Goal: Task Accomplishment & Management: Manage account settings

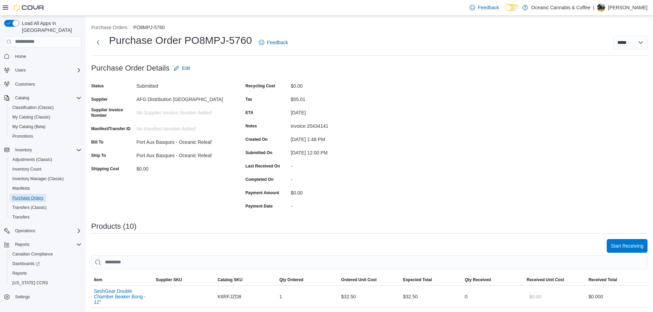
drag, startPoint x: 37, startPoint y: 195, endPoint x: 292, endPoint y: 164, distance: 257.1
click at [37, 195] on span "Purchase Orders" at bounding box center [27, 198] width 31 height 8
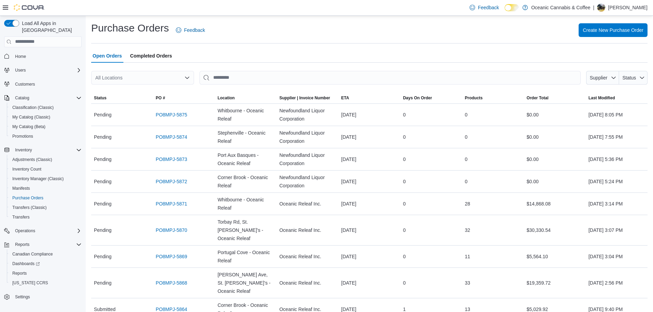
click at [144, 80] on div "All Locations" at bounding box center [142, 78] width 103 height 14
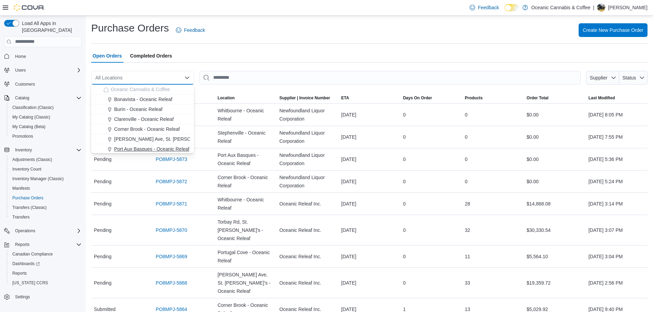
click at [137, 151] on span "Port Aux Basques - Oceanic Releaf" at bounding box center [151, 149] width 75 height 7
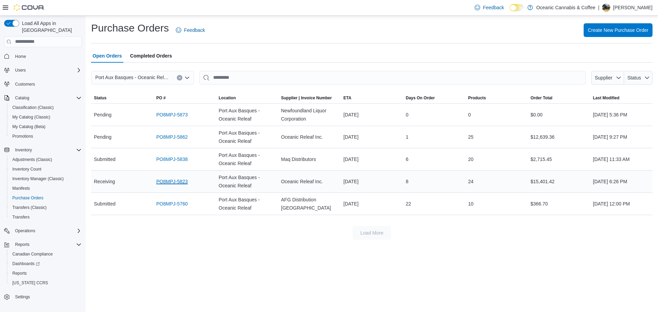
click at [168, 184] on link "PO8MPJ-5823" at bounding box center [172, 181] width 32 height 8
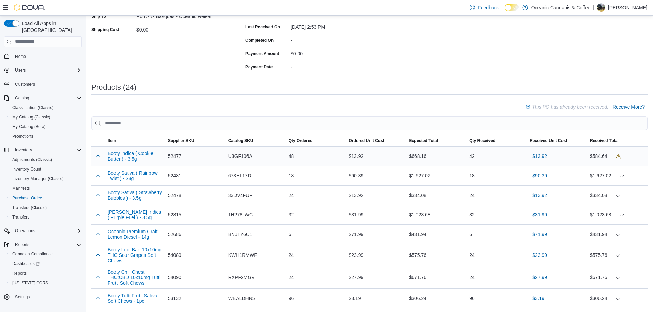
scroll to position [137, 0]
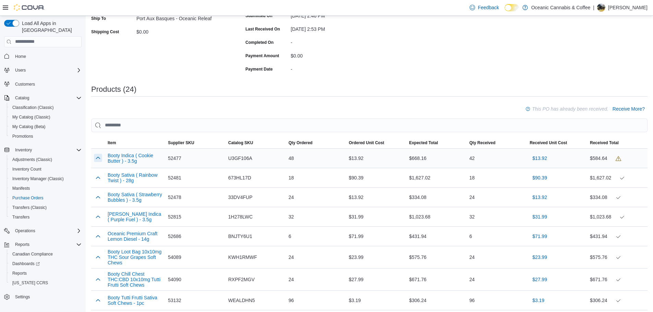
click at [96, 158] on button "button" at bounding box center [98, 158] width 8 height 8
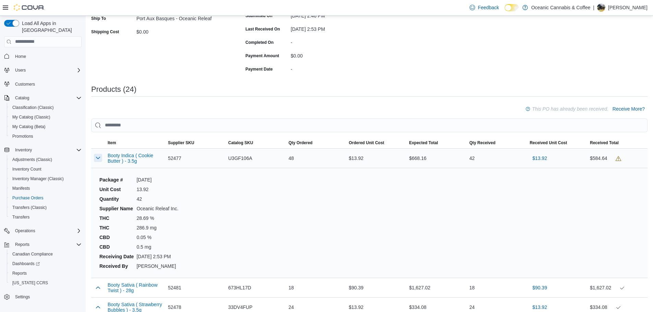
click at [99, 158] on button "button" at bounding box center [98, 158] width 8 height 8
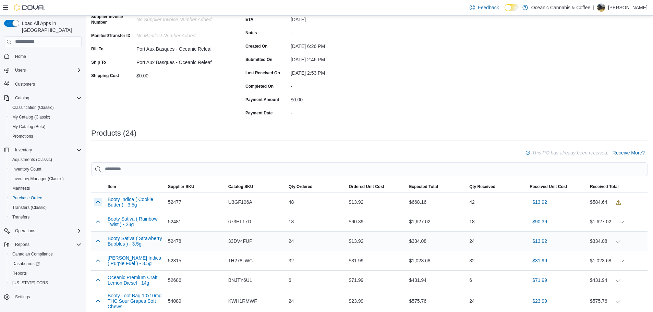
scroll to position [103, 0]
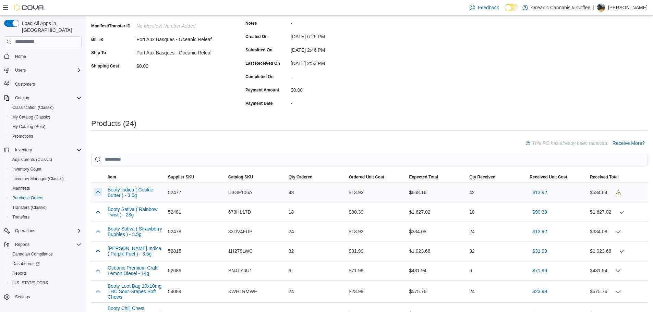
click at [94, 195] on div at bounding box center [98, 193] width 14 height 14
click at [97, 193] on button "button" at bounding box center [98, 192] width 8 height 8
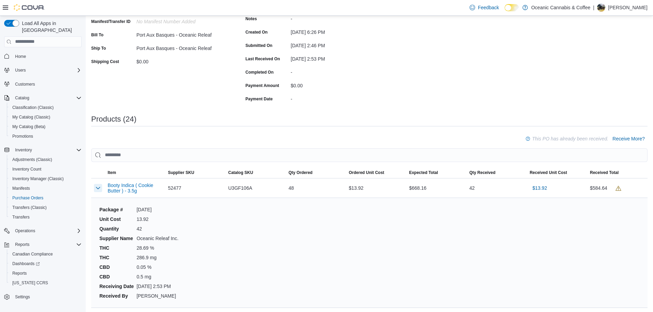
scroll to position [137, 0]
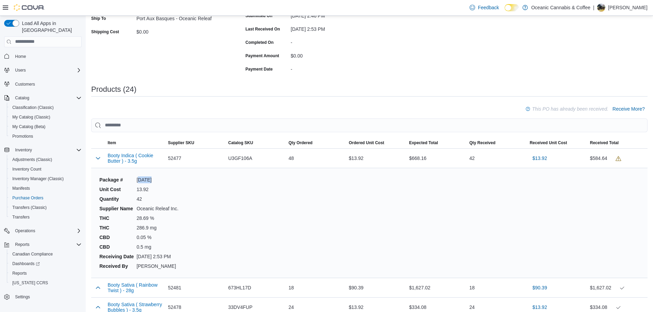
drag, startPoint x: 156, startPoint y: 179, endPoint x: 139, endPoint y: 180, distance: 16.8
click at [139, 180] on dd "BC0374" at bounding box center [157, 179] width 42 height 7
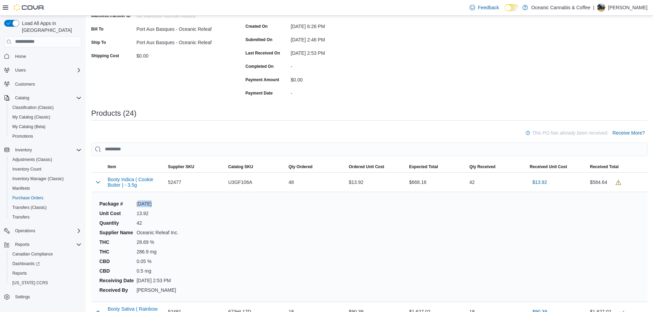
scroll to position [66, 0]
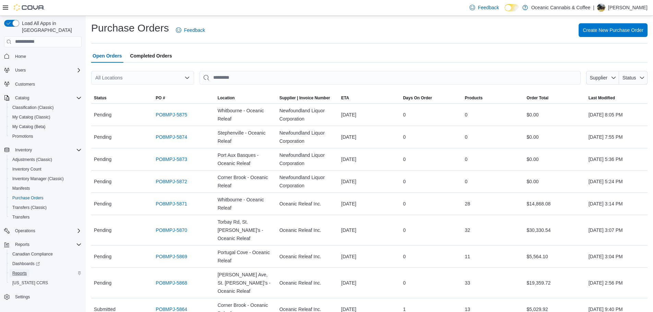
click at [17, 270] on span "Reports" at bounding box center [19, 273] width 14 height 8
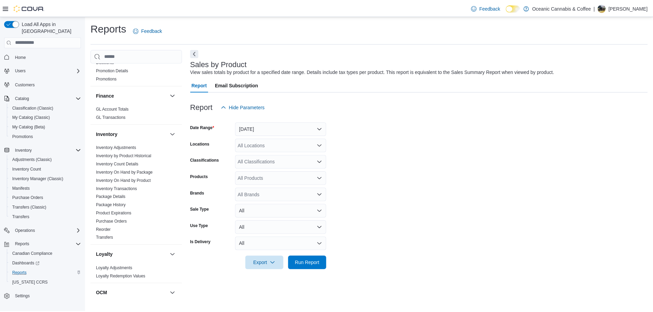
scroll to position [171, 0]
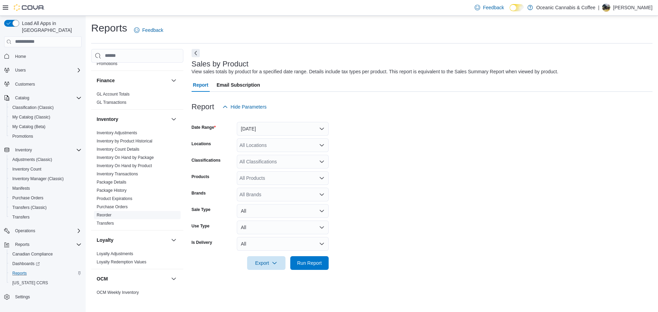
click at [109, 216] on link "Reorder" at bounding box center [104, 215] width 15 height 5
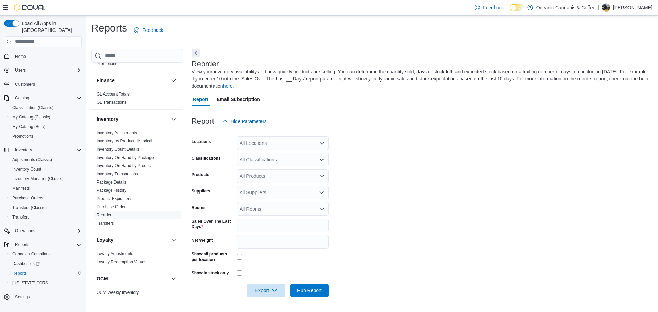
click at [286, 143] on div "All Locations" at bounding box center [283, 143] width 92 height 14
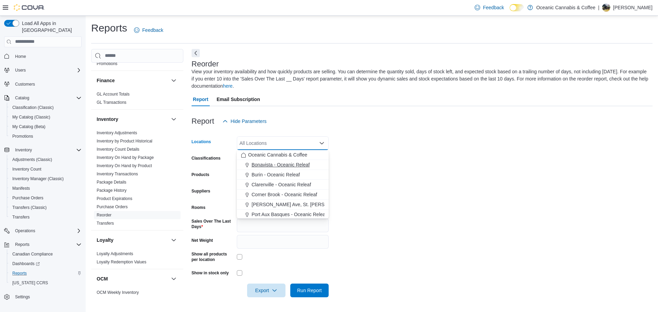
click at [275, 163] on span "Bonavista - Oceanic Releaf" at bounding box center [280, 164] width 58 height 7
click at [281, 163] on span "Burin - Oceanic Releaf" at bounding box center [275, 164] width 48 height 7
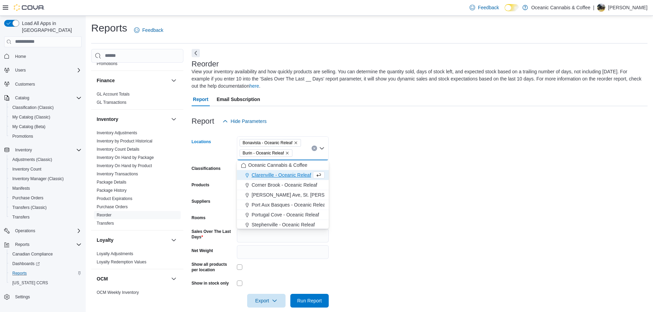
click at [275, 175] on span "Clarenville - Oceanic Releaf" at bounding box center [281, 175] width 60 height 7
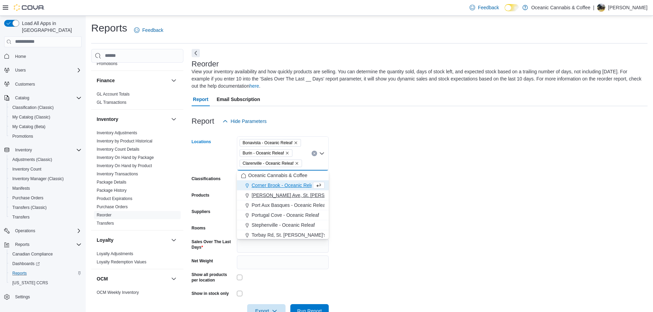
click at [272, 196] on span "[PERSON_NAME] Ave, St. [PERSON_NAME]’s - Oceanic Releaf" at bounding box center [320, 195] width 138 height 7
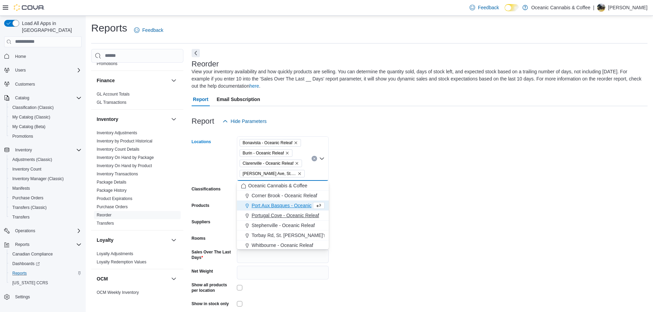
click at [269, 216] on span "Portugal Cove - Oceanic Releaf" at bounding box center [284, 215] width 67 height 7
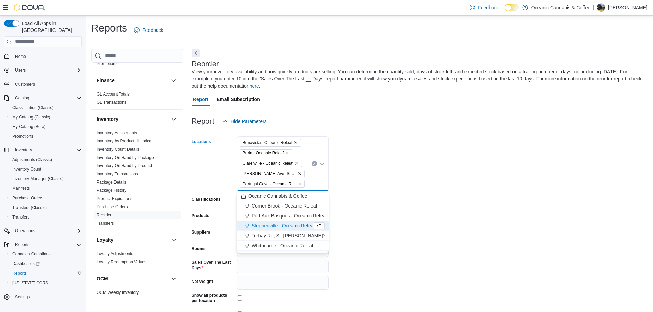
click at [269, 223] on span "Stephenville - Oceanic Releaf" at bounding box center [282, 225] width 63 height 7
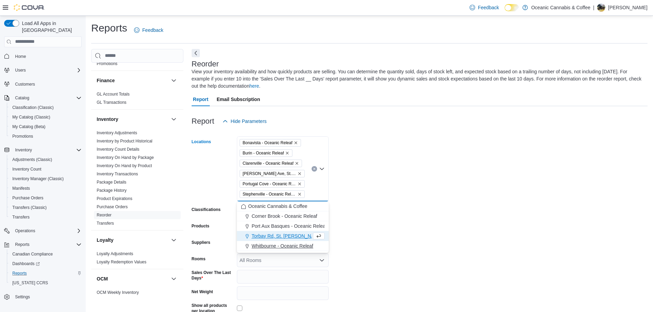
click at [281, 250] on button "Whitbourne - Oceanic Releaf" at bounding box center [283, 246] width 92 height 10
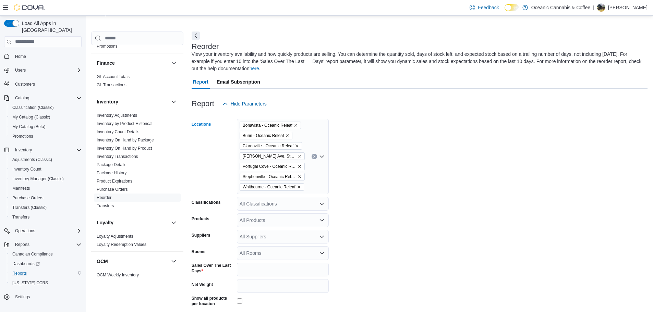
scroll to position [34, 0]
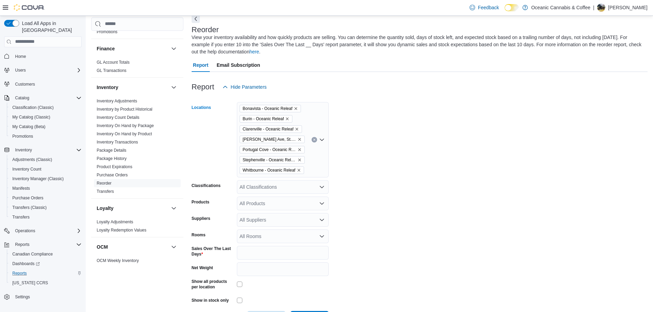
click at [274, 206] on div "All Products" at bounding box center [283, 204] width 92 height 14
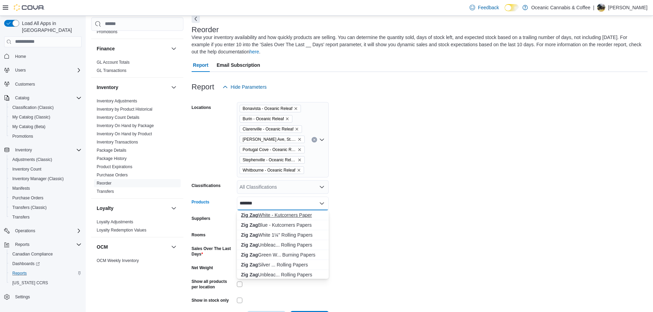
type input "*******"
click at [299, 212] on div "Zig Zag White - Kutcorners Paper" at bounding box center [283, 215] width 84 height 7
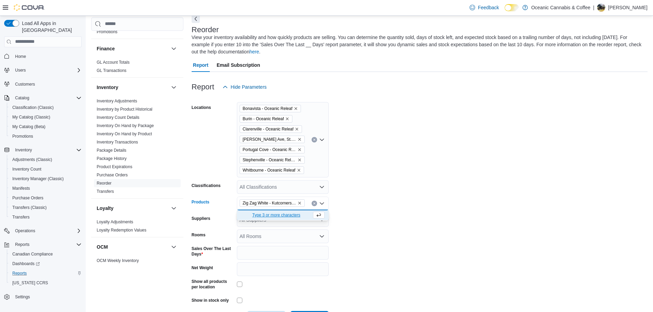
click at [381, 167] on form "Locations Bonavista - Oceanic Releaf Burin - Oceanic Releaf Clarenville - Ocean…" at bounding box center [420, 209] width 456 height 231
click at [255, 250] on input "*" at bounding box center [283, 253] width 92 height 14
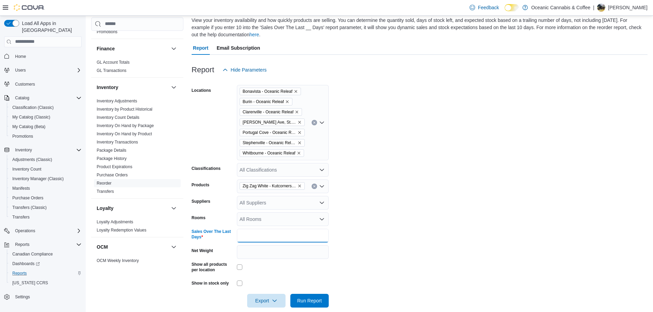
scroll to position [61, 0]
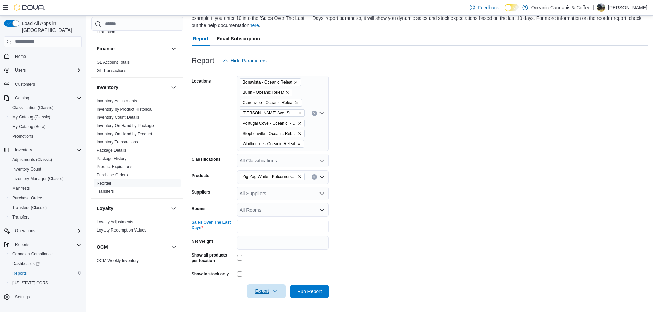
type input "**"
click at [268, 291] on span "Export" at bounding box center [266, 291] width 30 height 14
click at [270, 253] on button "Export to Excel" at bounding box center [267, 251] width 39 height 14
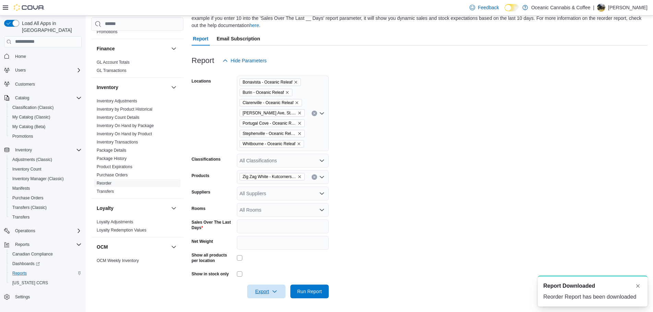
scroll to position [0, 0]
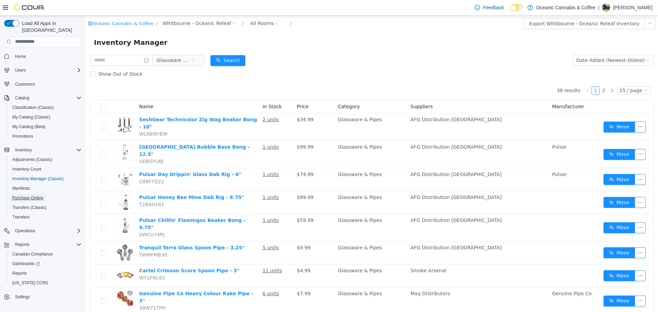
drag, startPoint x: 42, startPoint y: 192, endPoint x: 115, endPoint y: 114, distance: 106.7
click at [42, 195] on span "Purchase Orders" at bounding box center [27, 197] width 31 height 5
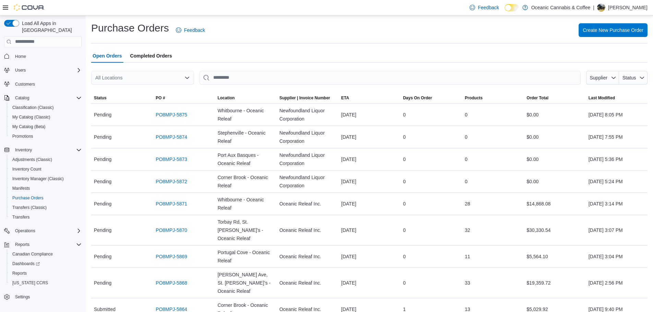
click at [153, 78] on div "All Locations" at bounding box center [142, 78] width 103 height 14
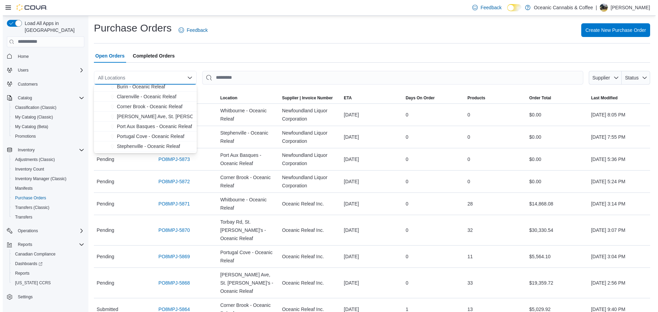
scroll to position [34, 0]
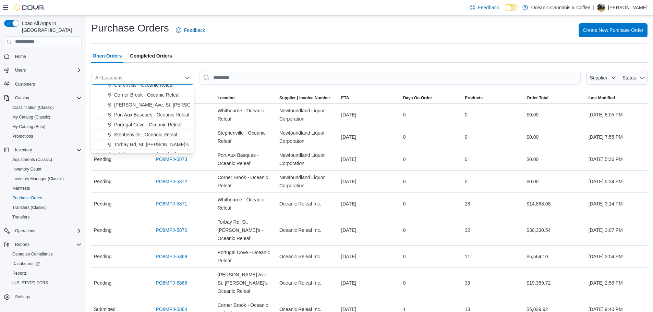
click at [147, 133] on span "Stephenville - Oceanic Releaf" at bounding box center [145, 134] width 63 height 7
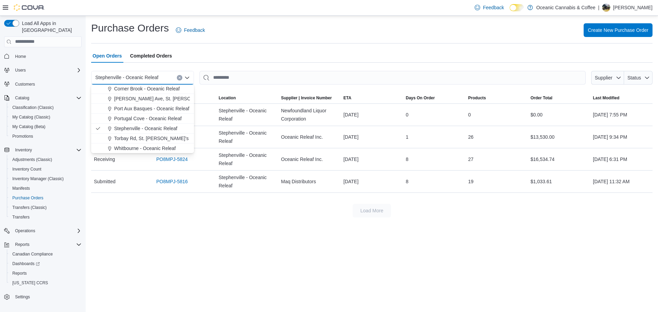
scroll to position [41, 0]
click at [149, 135] on span "Torbay Rd, St. [PERSON_NAME]'s - Oceanic Releaf" at bounding box center [170, 138] width 112 height 7
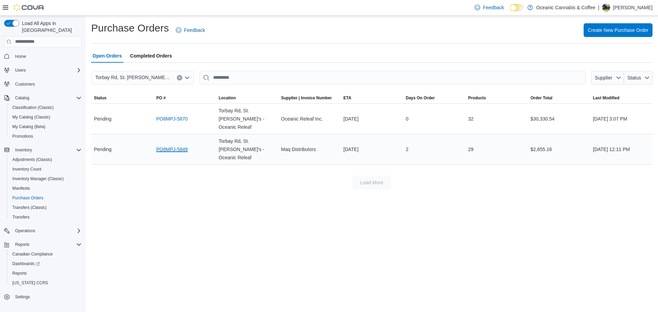
click at [181, 145] on link "PO8MPJ-5849" at bounding box center [172, 149] width 32 height 8
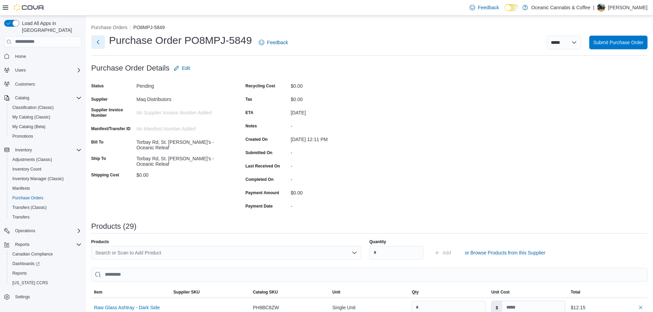
click at [100, 44] on button "Next" at bounding box center [98, 42] width 14 height 14
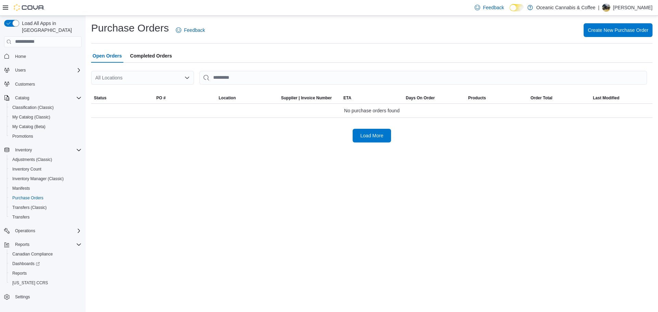
click at [145, 76] on div "All Locations" at bounding box center [142, 78] width 103 height 14
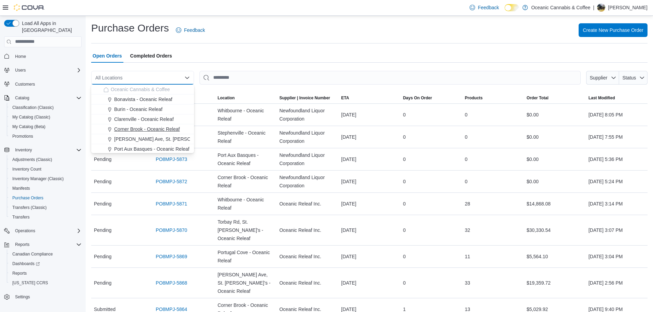
click at [150, 130] on span "Corner Brook - Oceanic Releaf" at bounding box center [146, 129] width 65 height 7
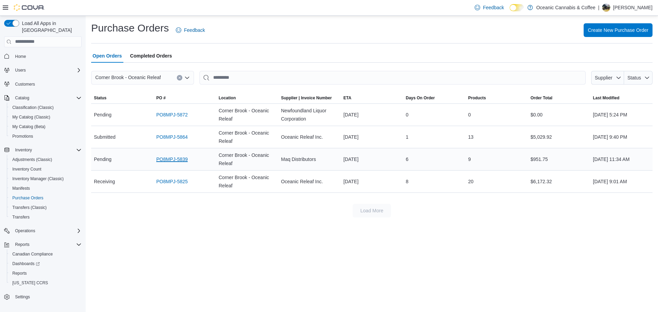
drag, startPoint x: 175, startPoint y: 160, endPoint x: 200, endPoint y: 162, distance: 25.4
click at [175, 160] on link "PO8MPJ-5839" at bounding box center [172, 159] width 32 height 8
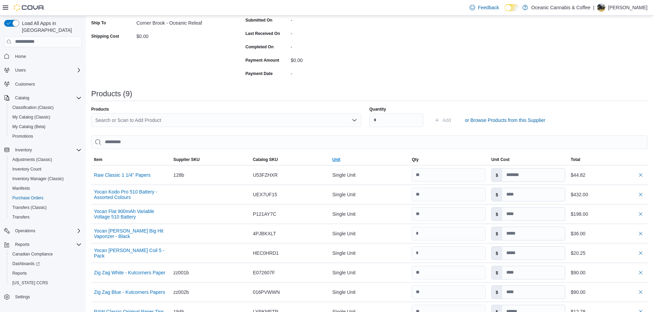
scroll to position [171, 0]
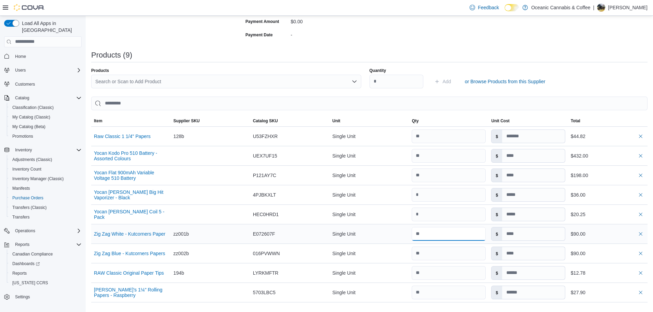
click at [444, 235] on input "number" at bounding box center [448, 234] width 74 height 14
click at [445, 233] on input "number" at bounding box center [448, 234] width 74 height 14
drag, startPoint x: 426, startPoint y: 234, endPoint x: 391, endPoint y: 234, distance: 34.6
click at [391, 234] on tr "Zig Zag White - Kutcorners Paper Supplier SKU zz001b Catalog SKU E072607F Unit …" at bounding box center [369, 234] width 556 height 20
click at [443, 237] on input "number" at bounding box center [448, 234] width 74 height 14
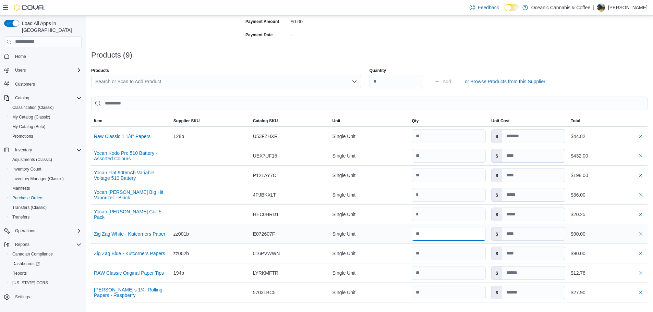
click at [417, 231] on input "number" at bounding box center [448, 234] width 74 height 14
drag, startPoint x: 420, startPoint y: 235, endPoint x: 440, endPoint y: 235, distance: 19.9
click at [440, 235] on input "number" at bounding box center [448, 234] width 74 height 14
drag, startPoint x: 414, startPoint y: 232, endPoint x: 436, endPoint y: 235, distance: 21.8
click at [437, 235] on div at bounding box center [448, 233] width 79 height 19
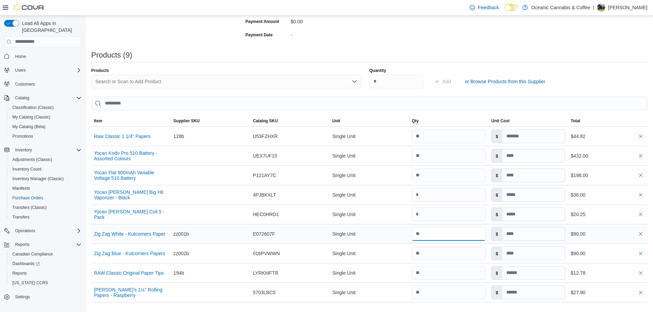
click at [435, 235] on input "number" at bounding box center [448, 234] width 74 height 14
click at [439, 236] on input "number" at bounding box center [448, 234] width 74 height 14
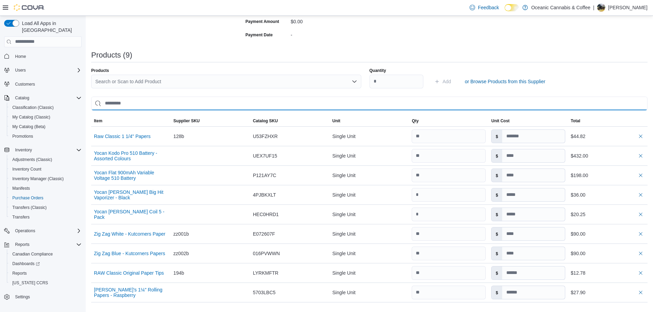
click at [582, 97] on input "search" at bounding box center [369, 104] width 556 height 14
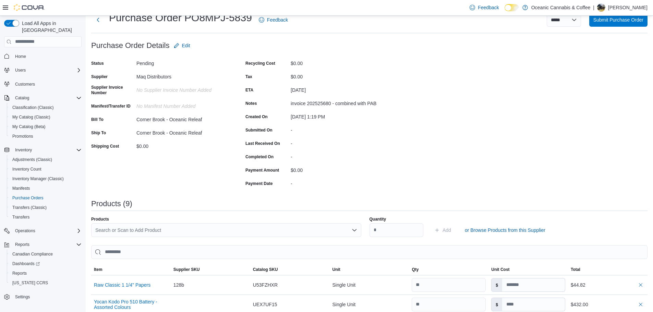
scroll to position [0, 0]
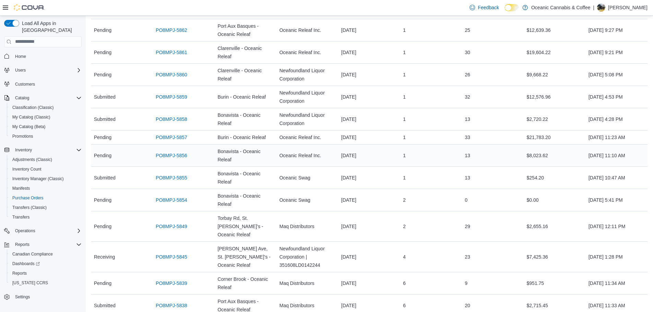
scroll to position [118, 0]
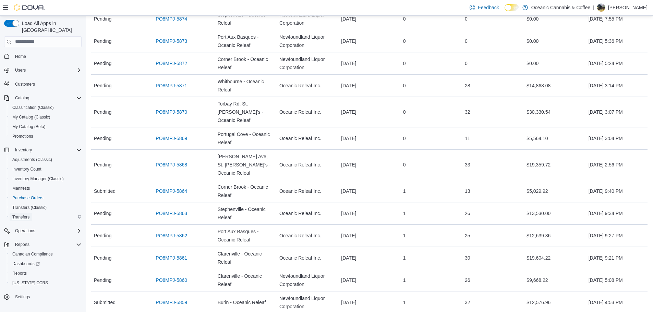
drag, startPoint x: 29, startPoint y: 209, endPoint x: 40, endPoint y: 209, distance: 11.3
click at [29, 214] on span "Transfers" at bounding box center [20, 216] width 17 height 5
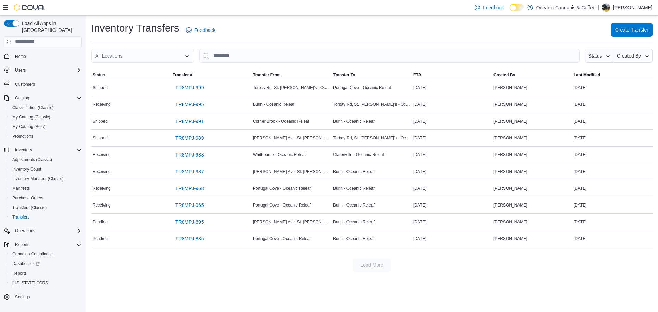
click at [637, 36] on span "Create Transfer" at bounding box center [631, 30] width 33 height 14
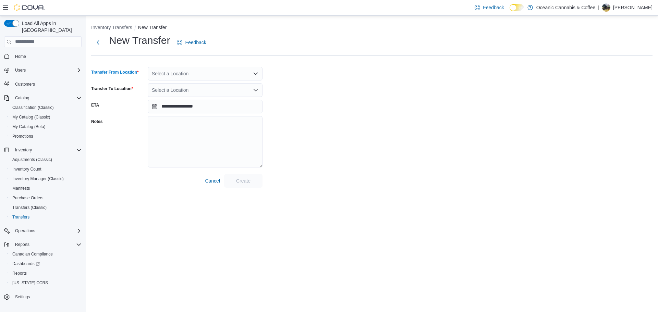
click at [231, 75] on div "Select a Location" at bounding box center [205, 74] width 115 height 14
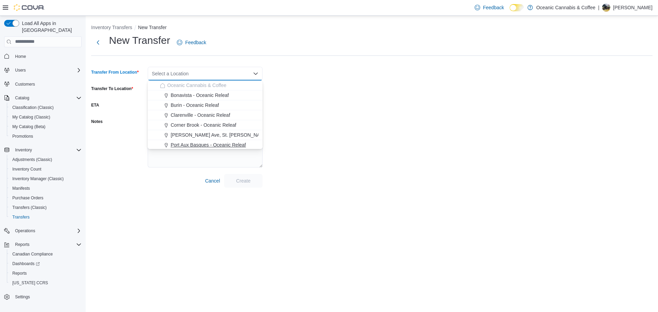
click at [217, 144] on span "Port Aux Basques - Oceanic Releaf" at bounding box center [208, 145] width 75 height 7
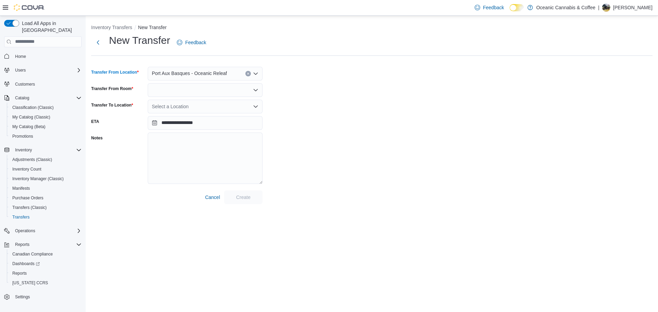
click at [218, 90] on div at bounding box center [205, 90] width 115 height 14
click at [199, 110] on span "Secure Storage" at bounding box center [209, 111] width 98 height 7
click at [221, 105] on div "Select a Location" at bounding box center [205, 107] width 115 height 14
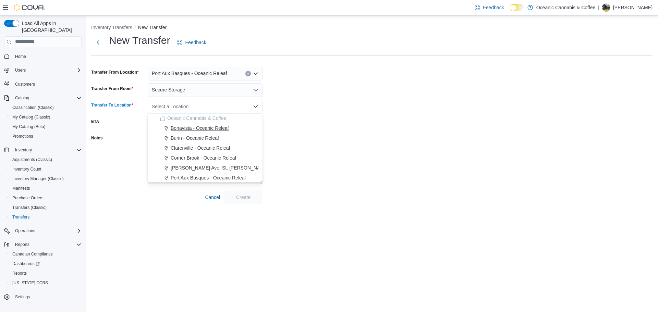
click at [219, 125] on span "Bonavista - Oceanic Releaf" at bounding box center [200, 128] width 58 height 7
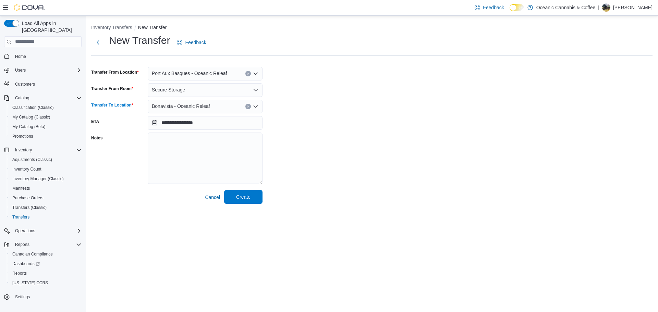
click at [248, 200] on span "Create" at bounding box center [243, 197] width 14 height 7
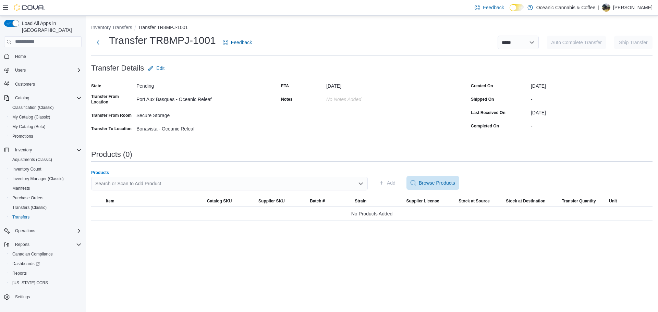
click at [136, 189] on div "Search or Scan to Add Product" at bounding box center [229, 184] width 276 height 14
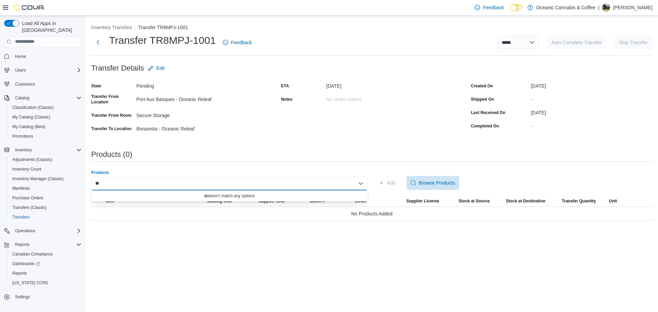
type input "*"
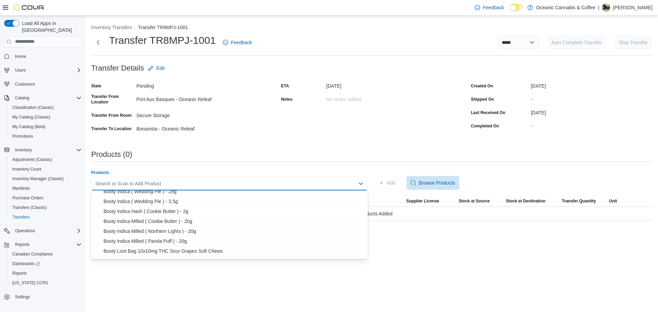
scroll to position [438, 0]
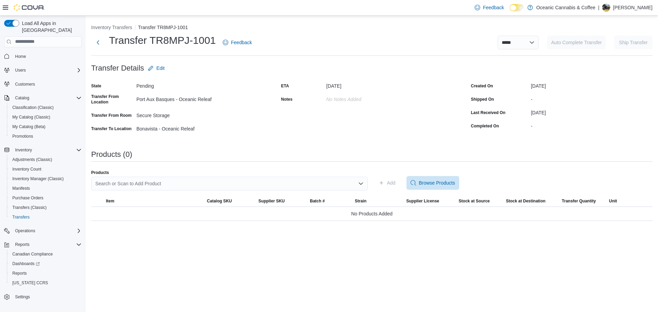
click at [287, 151] on div "Products (0)" at bounding box center [371, 154] width 561 height 8
click at [97, 39] on button "Next" at bounding box center [98, 42] width 14 height 14
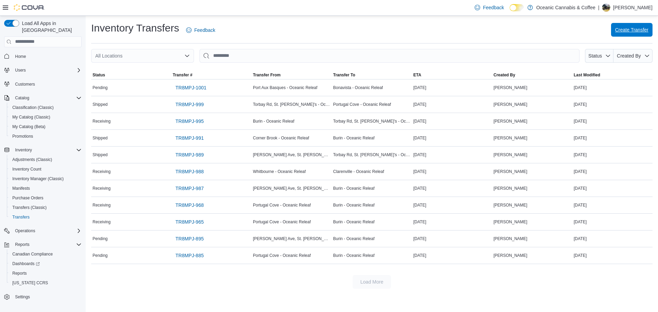
click at [639, 24] on span "Create Transfer" at bounding box center [631, 30] width 33 height 14
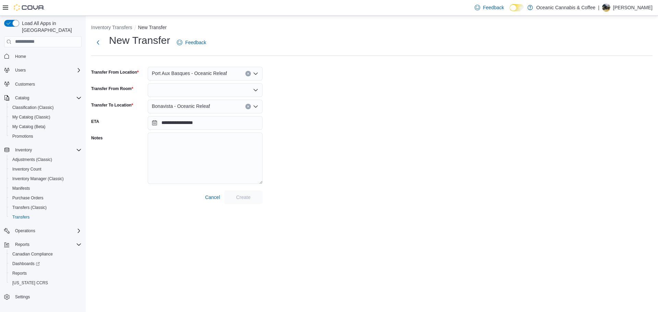
click at [197, 89] on div at bounding box center [205, 90] width 115 height 14
click at [191, 109] on span "Secure Storage" at bounding box center [209, 111] width 98 height 7
click at [222, 102] on div "Bonavista - Oceanic Releaf" at bounding box center [205, 107] width 115 height 14
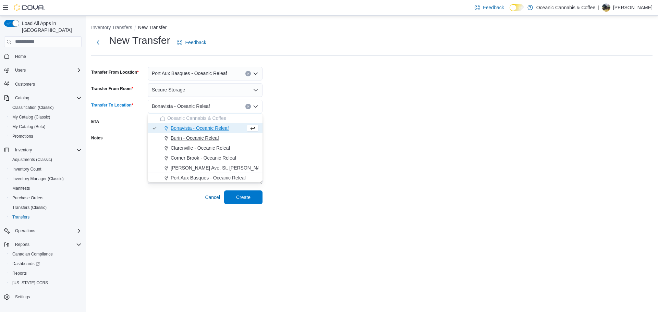
click at [206, 137] on span "Burin - Oceanic Releaf" at bounding box center [195, 138] width 48 height 7
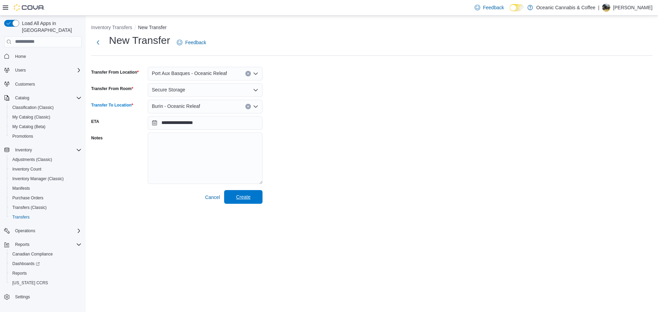
click at [246, 193] on span "Create" at bounding box center [243, 197] width 30 height 14
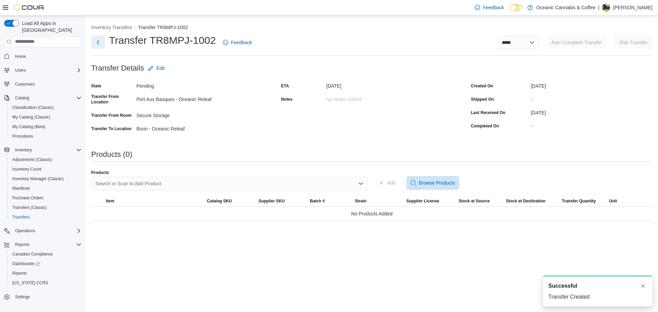
click at [100, 41] on button "Next" at bounding box center [98, 42] width 14 height 14
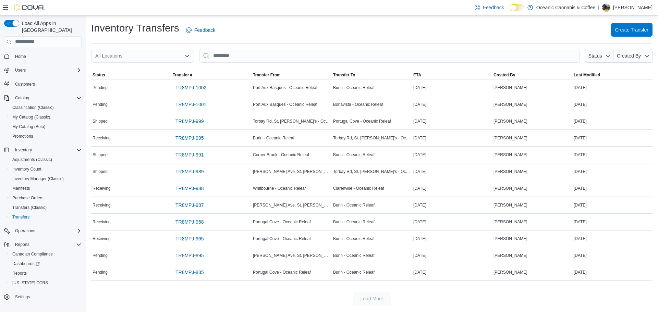
click at [636, 30] on span "Create Transfer" at bounding box center [631, 29] width 33 height 7
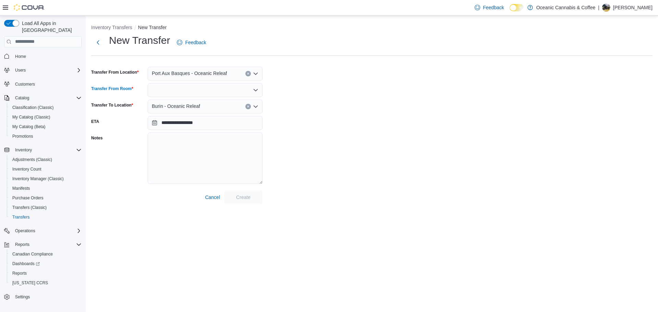
click at [220, 94] on div at bounding box center [205, 90] width 115 height 14
click at [213, 110] on span "Secure Storage" at bounding box center [209, 111] width 98 height 7
click at [214, 108] on div "Burin - Oceanic Releaf" at bounding box center [205, 107] width 115 height 14
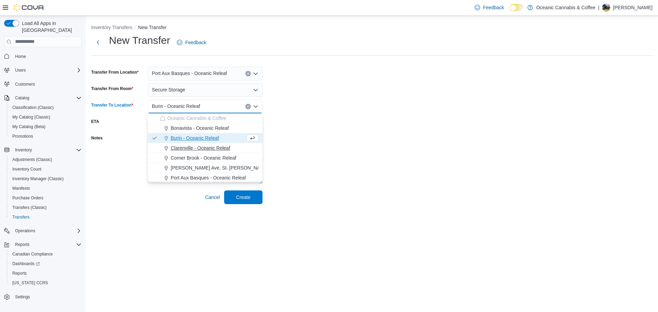
click at [208, 147] on span "Clarenville - Oceanic Releaf" at bounding box center [201, 148] width 60 height 7
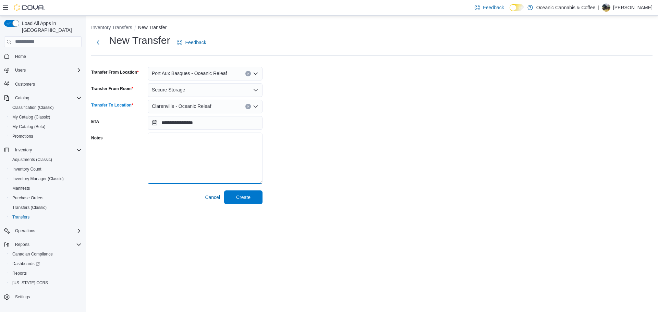
click at [215, 150] on textarea "Notes" at bounding box center [205, 158] width 115 height 51
drag, startPoint x: 212, startPoint y: 132, endPoint x: 216, endPoint y: 140, distance: 9.2
click at [212, 132] on form "**********" at bounding box center [176, 132] width 171 height 143
click at [230, 136] on textarea "Notes" at bounding box center [205, 158] width 115 height 51
type textarea "**********"
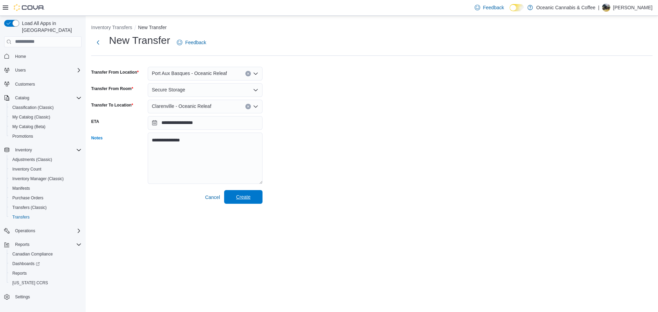
click at [252, 202] on span "Create" at bounding box center [243, 197] width 30 height 14
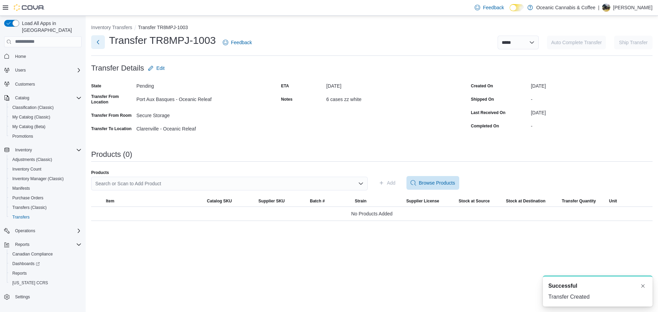
click at [98, 39] on button "Next" at bounding box center [98, 42] width 14 height 14
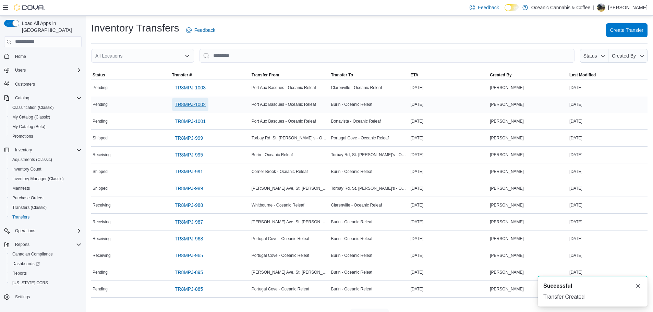
click at [190, 103] on span "TR8MPJ-1002" at bounding box center [190, 104] width 31 height 7
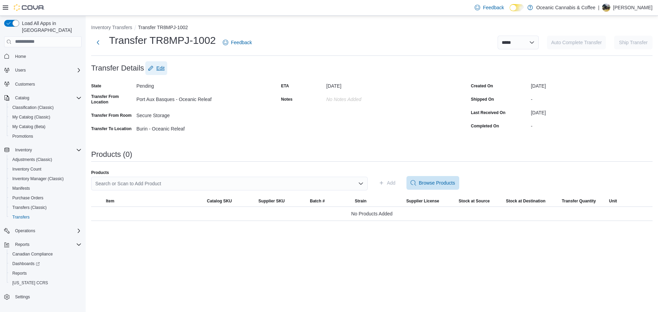
drag, startPoint x: 160, startPoint y: 67, endPoint x: 179, endPoint y: 68, distance: 19.2
click at [160, 67] on span "Edit" at bounding box center [160, 68] width 8 height 7
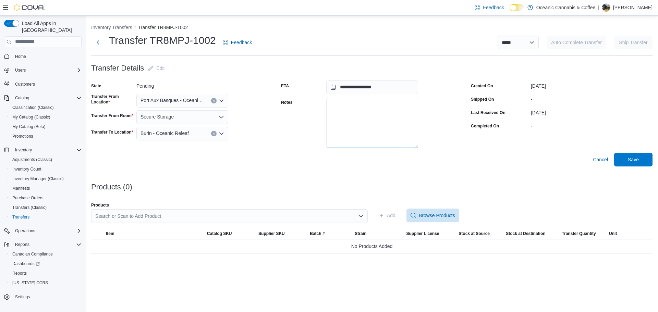
click at [347, 126] on textarea "Notes" at bounding box center [372, 122] width 92 height 51
type textarea "**********"
click at [640, 153] on div "Cancel Save" at bounding box center [371, 160] width 561 height 14
click at [631, 161] on span "Save" at bounding box center [633, 159] width 11 height 7
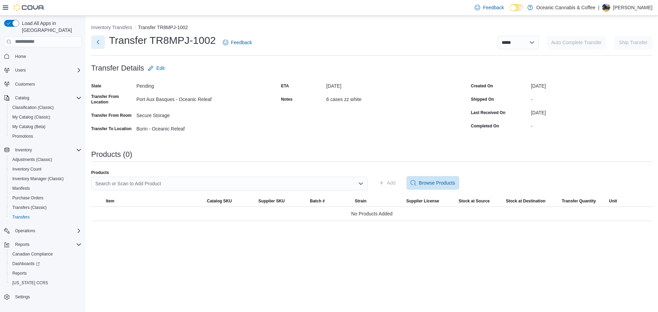
click at [98, 41] on button "Next" at bounding box center [98, 42] width 14 height 14
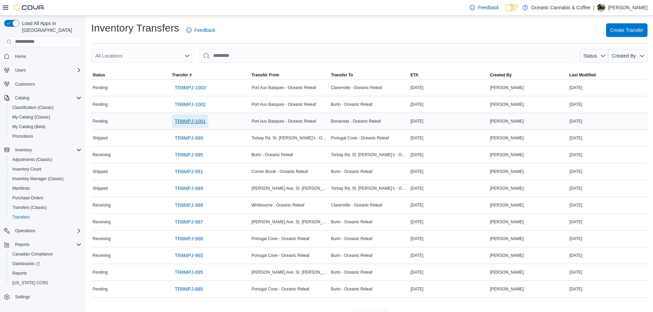
drag, startPoint x: 202, startPoint y: 120, endPoint x: 268, endPoint y: 119, distance: 65.1
click at [202, 120] on span "TR8MPJ-1001" at bounding box center [190, 121] width 31 height 7
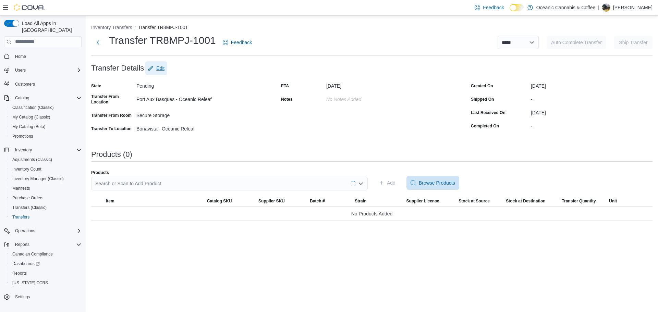
click at [159, 66] on span "Edit" at bounding box center [160, 68] width 8 height 7
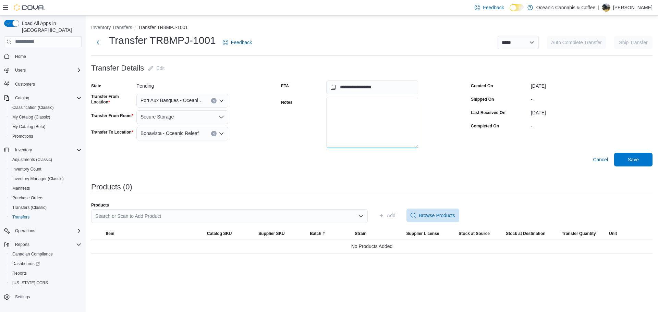
click at [352, 109] on textarea "Notes" at bounding box center [372, 122] width 92 height 51
type textarea "**********"
click at [642, 157] on span "Save" at bounding box center [633, 159] width 30 height 14
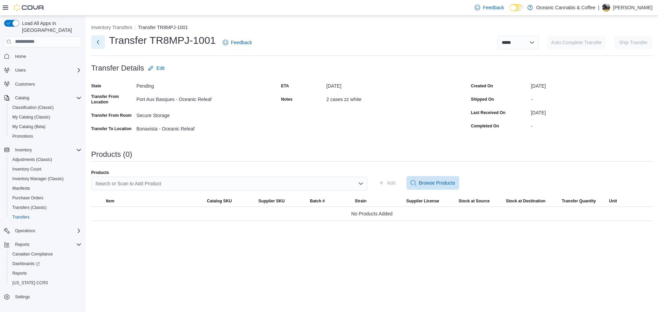
click at [99, 43] on button "Next" at bounding box center [98, 42] width 14 height 14
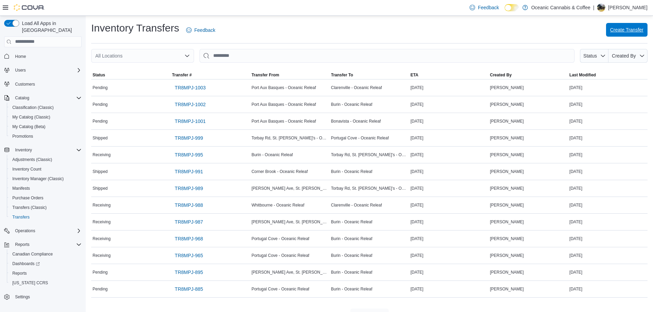
click at [643, 28] on span "Create Transfer" at bounding box center [626, 29] width 33 height 7
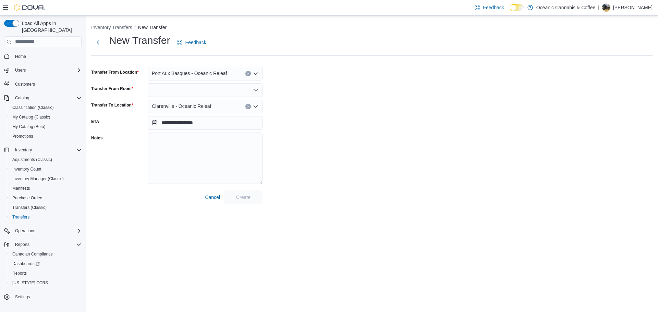
click at [221, 91] on div at bounding box center [205, 90] width 115 height 14
click at [206, 112] on span "Secure Storage" at bounding box center [209, 111] width 98 height 7
click at [211, 106] on div "Clarenville - Oceanic Releaf" at bounding box center [205, 107] width 115 height 14
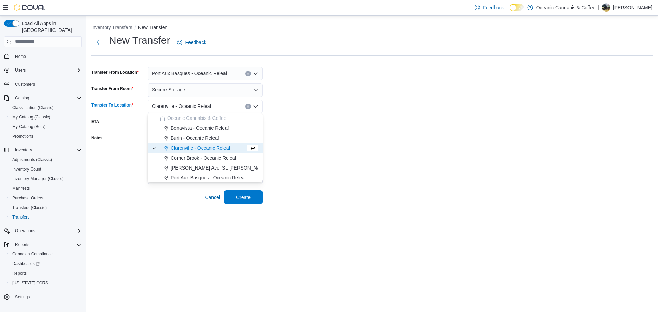
click at [208, 165] on span "[PERSON_NAME] Ave, St. [PERSON_NAME]’s - Oceanic Releaf" at bounding box center [240, 167] width 138 height 7
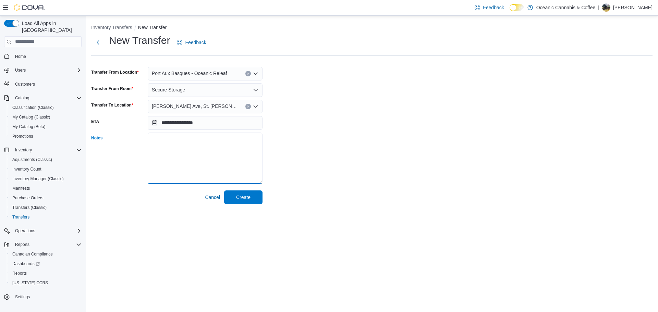
click at [184, 149] on textarea "Notes" at bounding box center [205, 158] width 115 height 51
type textarea "**********"
click at [257, 204] on div "Cancel Create" at bounding box center [176, 198] width 171 height 14
click at [251, 191] on span "Create" at bounding box center [243, 197] width 30 height 14
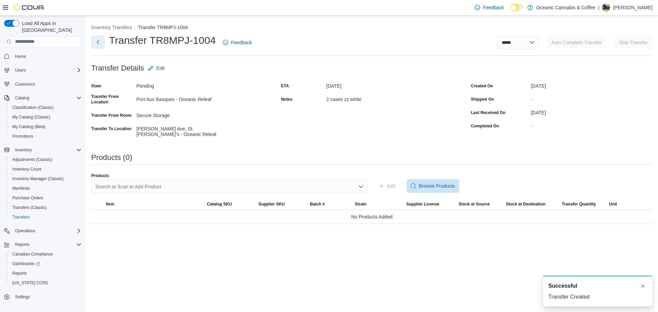
click at [98, 41] on button "Next" at bounding box center [98, 42] width 14 height 14
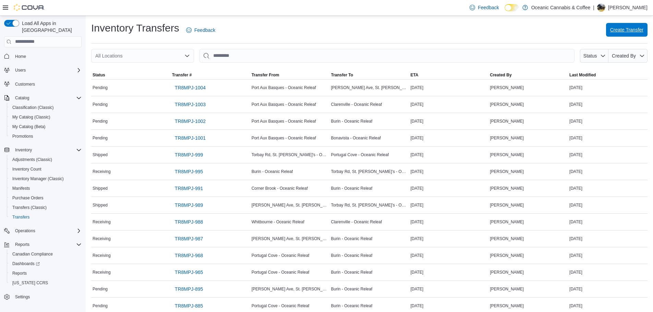
click at [643, 27] on span "Create Transfer" at bounding box center [626, 29] width 33 height 7
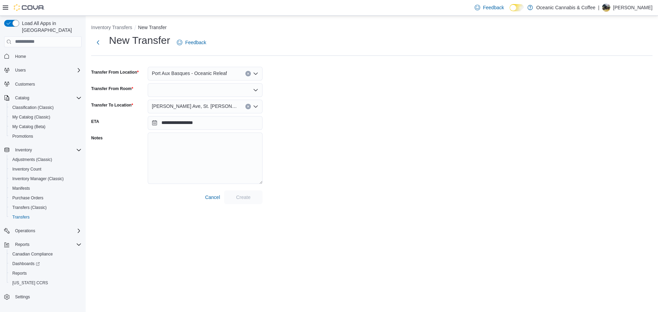
click at [169, 90] on div at bounding box center [205, 90] width 115 height 14
click at [188, 112] on span "Secure Storage" at bounding box center [209, 111] width 98 height 7
click at [195, 106] on span "[PERSON_NAME] Ave, St. [PERSON_NAME]’s - Oceanic Releaf" at bounding box center [195, 106] width 87 height 8
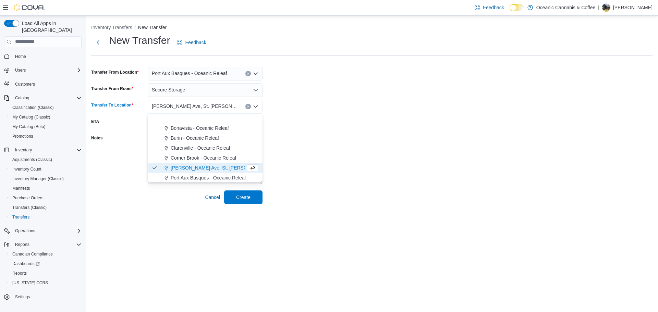
scroll to position [34, 0]
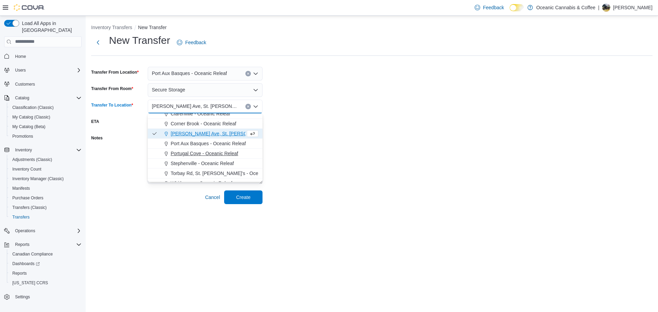
click at [215, 154] on span "Portugal Cove - Oceanic Releaf" at bounding box center [204, 153] width 67 height 7
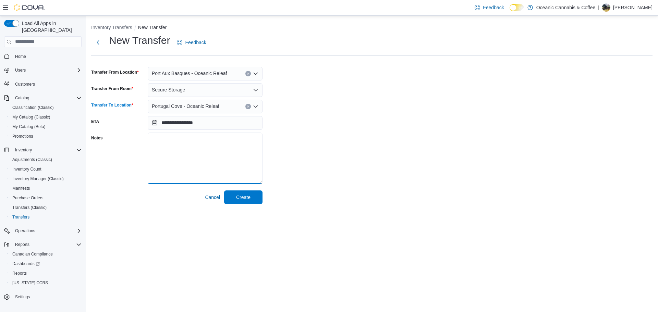
click at [192, 156] on textarea "Notes" at bounding box center [205, 158] width 115 height 51
type textarea "**********"
click at [257, 201] on span "Create" at bounding box center [243, 197] width 30 height 14
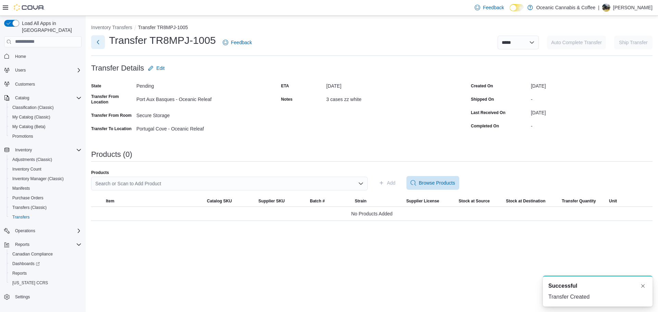
click at [100, 37] on button "Next" at bounding box center [98, 42] width 14 height 14
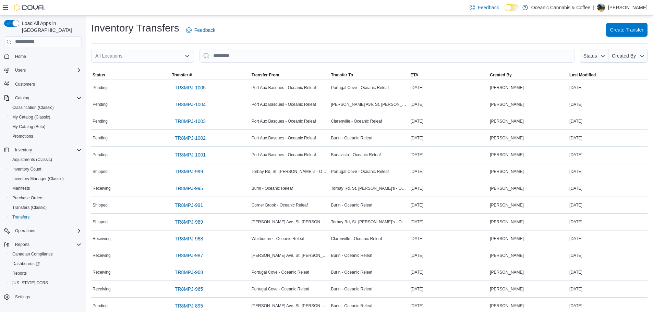
click at [635, 30] on span "Create Transfer" at bounding box center [626, 29] width 33 height 7
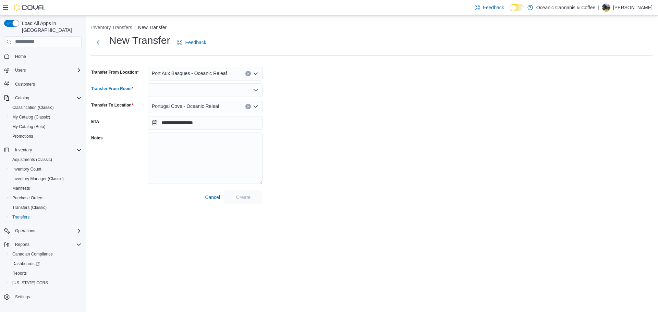
click at [211, 90] on div at bounding box center [205, 90] width 115 height 14
click at [205, 110] on span "Secure Storage" at bounding box center [209, 111] width 98 height 7
click at [211, 106] on span "Portugal Cove - Oceanic Releaf" at bounding box center [185, 106] width 67 height 8
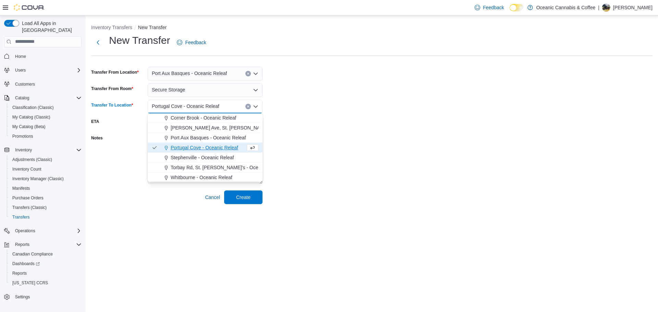
scroll to position [41, 0]
click at [225, 156] on span "Stephenville - Oceanic Releaf" at bounding box center [202, 156] width 63 height 7
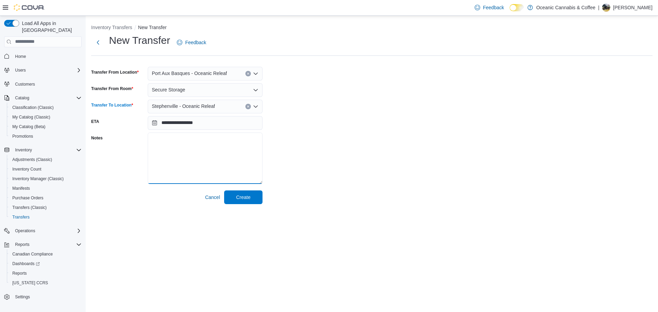
click at [212, 163] on textarea "Notes" at bounding box center [205, 158] width 115 height 51
type textarea "**********"
click at [245, 200] on span "Create" at bounding box center [243, 197] width 14 height 7
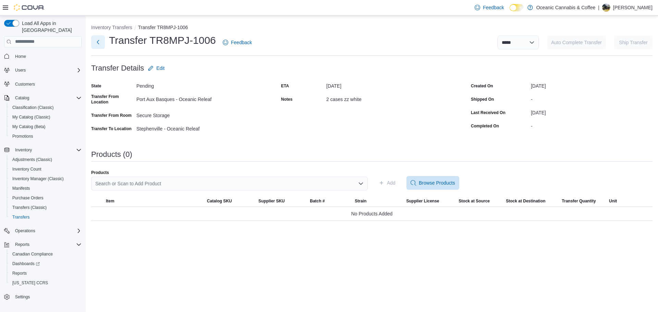
click at [97, 41] on button "Next" at bounding box center [98, 42] width 14 height 14
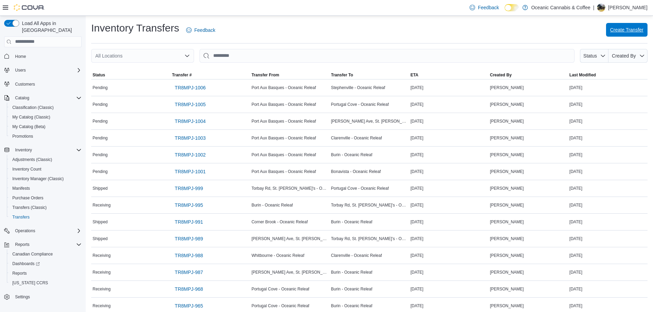
click at [643, 27] on span "Create Transfer" at bounding box center [626, 29] width 33 height 7
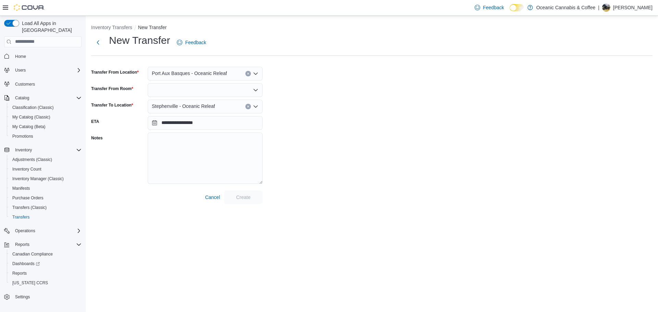
click at [198, 93] on div at bounding box center [205, 90] width 115 height 14
click at [208, 109] on span "Secure Storage" at bounding box center [209, 111] width 98 height 7
click at [211, 106] on span "Stephenville - Oceanic Releaf" at bounding box center [183, 106] width 63 height 8
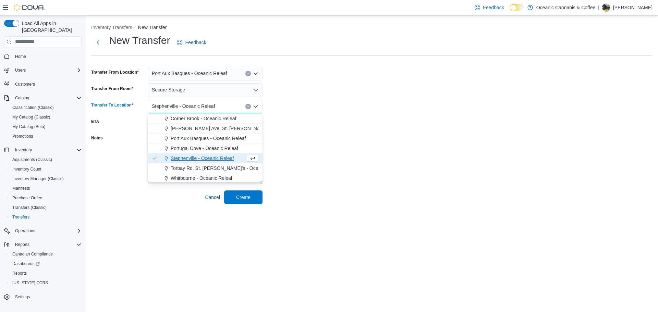
scroll to position [41, 0]
click at [216, 170] on span "Torbay Rd, St. John's - Oceanic Releaf" at bounding box center [227, 166] width 112 height 7
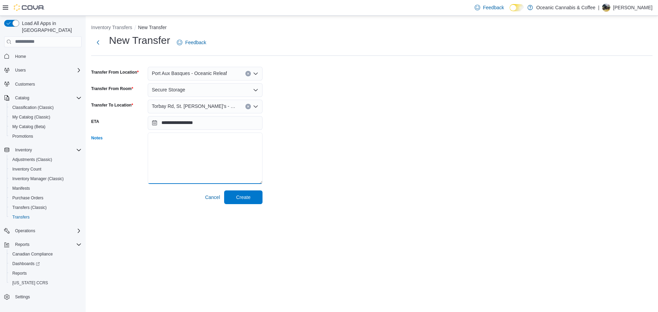
click at [216, 166] on textarea "Notes" at bounding box center [205, 158] width 115 height 51
type textarea "**********"
click at [251, 200] on span "Create" at bounding box center [243, 197] width 30 height 14
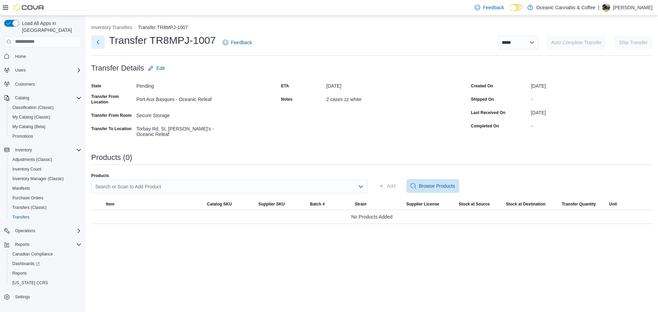
click at [97, 46] on button "Next" at bounding box center [98, 42] width 14 height 14
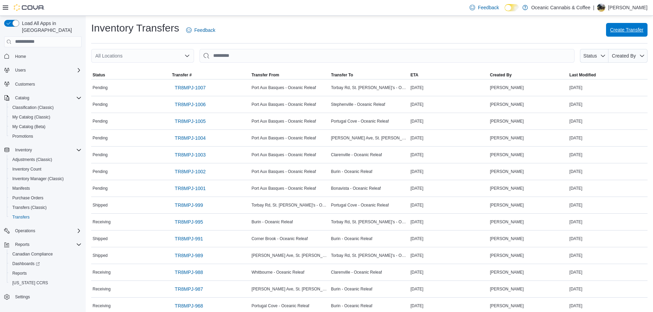
click at [641, 32] on span "Create Transfer" at bounding box center [626, 29] width 33 height 7
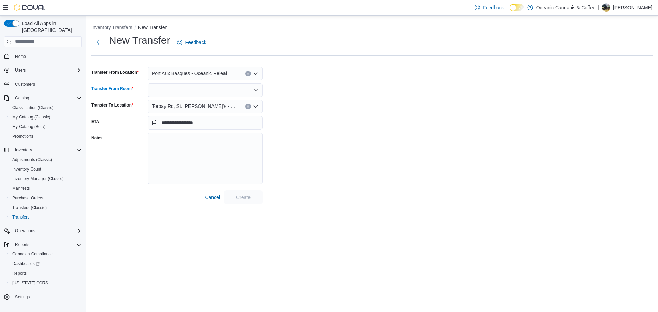
click at [211, 90] on div at bounding box center [205, 90] width 115 height 14
click at [202, 111] on span "Secure Storage" at bounding box center [209, 111] width 98 height 7
click at [205, 102] on span "Torbay Rd, St. John's - Oceanic Releaf" at bounding box center [195, 106] width 87 height 8
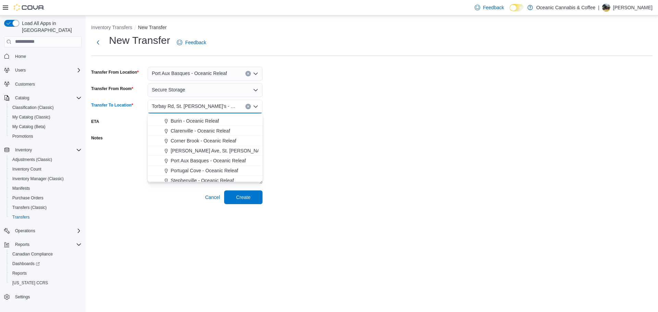
scroll to position [41, 0]
click at [216, 177] on span "Whitbourne - Oceanic Releaf" at bounding box center [202, 176] width 62 height 7
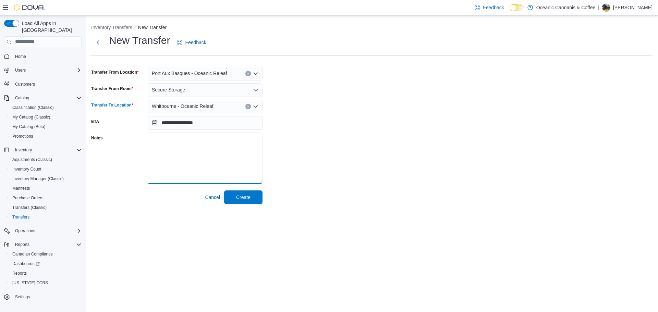
click at [204, 151] on textarea "Notes" at bounding box center [205, 158] width 115 height 51
type textarea "**********"
click at [251, 199] on span "Create" at bounding box center [243, 197] width 30 height 14
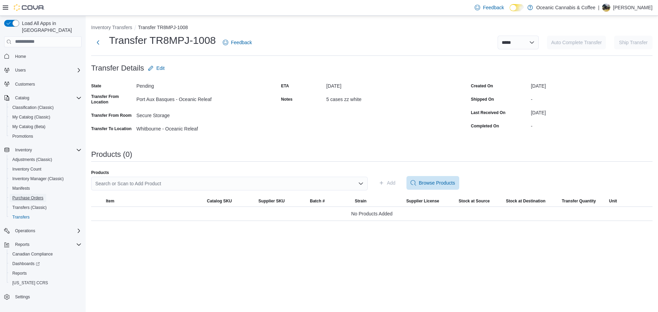
drag, startPoint x: 39, startPoint y: 192, endPoint x: 170, endPoint y: 152, distance: 136.8
click at [39, 195] on span "Purchase Orders" at bounding box center [27, 197] width 31 height 5
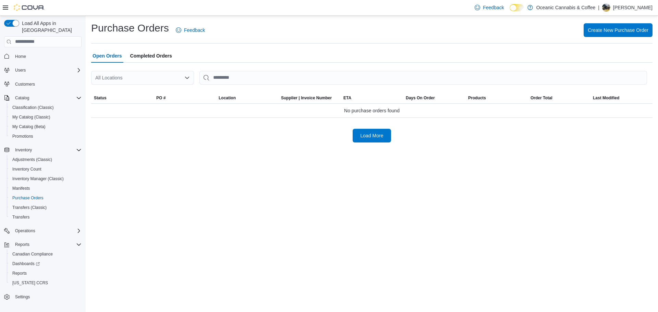
click at [173, 83] on div "All Locations" at bounding box center [142, 78] width 103 height 14
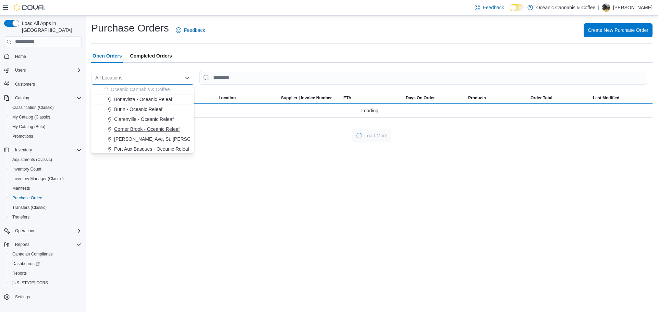
click at [148, 131] on span "Corner Brook - Oceanic Releaf" at bounding box center [146, 129] width 65 height 7
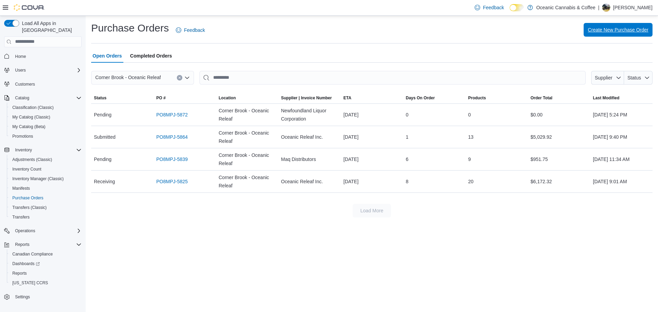
click at [620, 26] on span "Create New Purchase Order" at bounding box center [618, 30] width 61 height 14
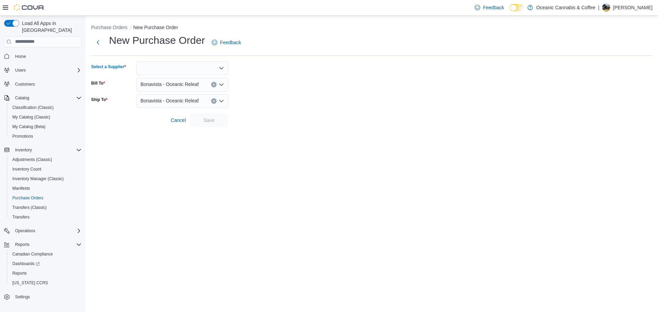
click at [162, 67] on div at bounding box center [182, 68] width 92 height 14
type input "***"
click at [178, 82] on span "Maq Distributors" at bounding box center [186, 79] width 75 height 7
click at [182, 82] on span "Bonavista - Oceanic Releaf" at bounding box center [169, 84] width 58 height 8
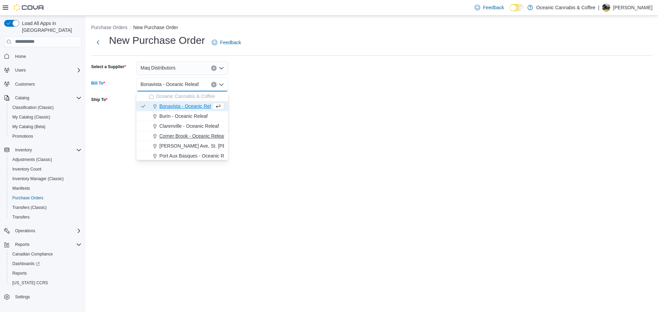
click at [187, 137] on span "Corner Brook - Oceanic Releaf" at bounding box center [191, 136] width 65 height 7
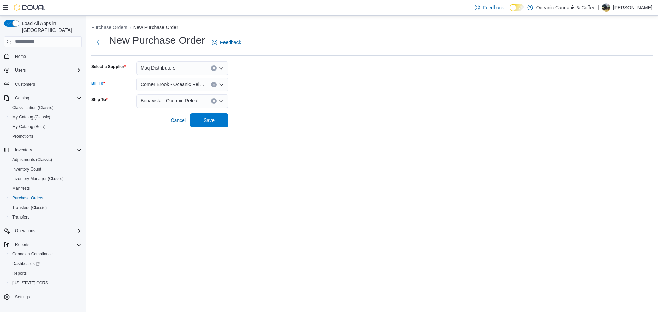
click at [178, 102] on span "Bonavista - Oceanic Releaf" at bounding box center [169, 101] width 58 height 8
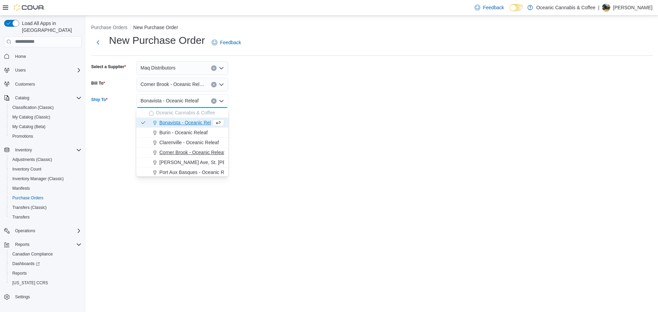
click at [184, 153] on span "Corner Brook - Oceanic Releaf" at bounding box center [191, 152] width 65 height 7
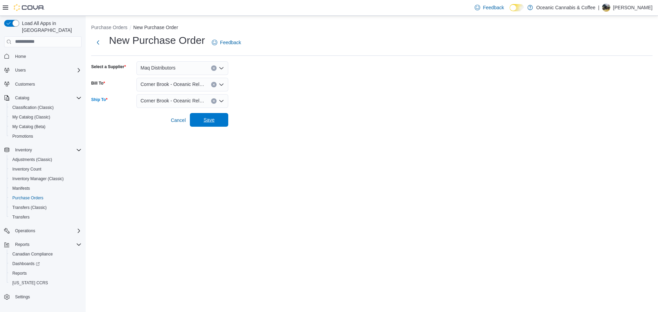
click at [221, 116] on span "Save" at bounding box center [209, 120] width 30 height 14
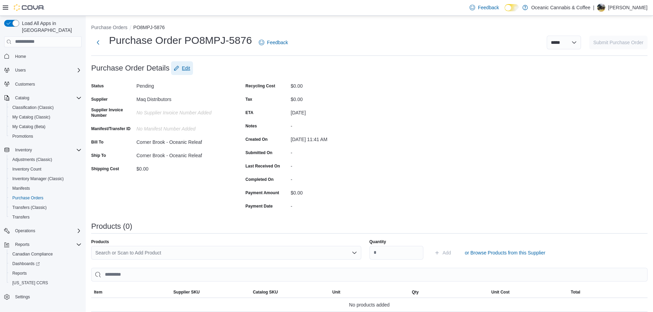
click at [185, 70] on span "Edit" at bounding box center [186, 68] width 8 height 7
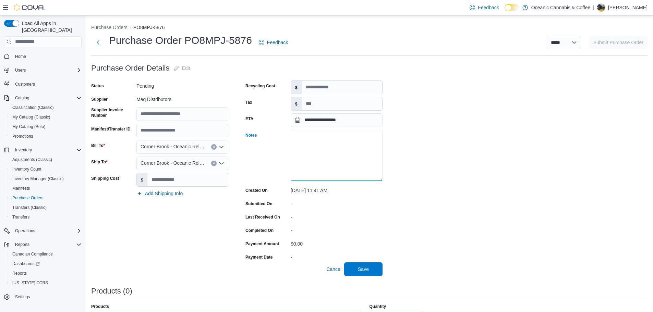
click at [344, 160] on textarea "Notes" at bounding box center [337, 155] width 92 height 51
type textarea "**********"
click at [472, 191] on div "**********" at bounding box center [369, 265] width 556 height 408
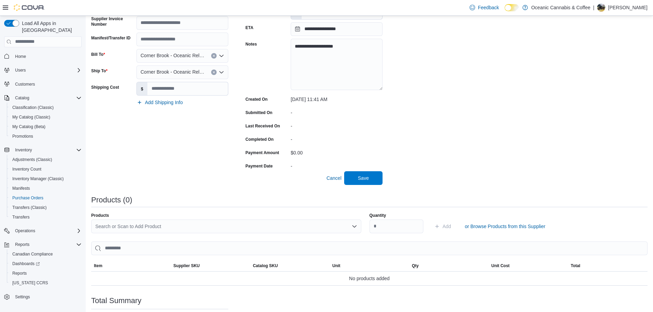
scroll to position [163, 0]
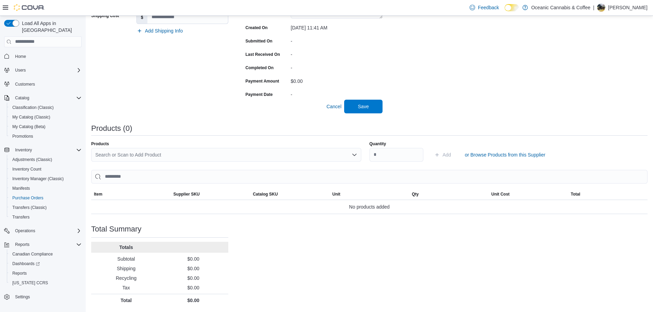
click at [135, 152] on div "Search or Scan to Add Product" at bounding box center [226, 155] width 270 height 14
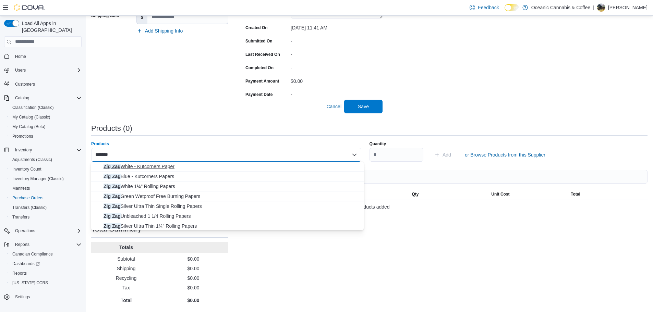
type input "*******"
click at [164, 166] on span "Zig Zag White - Kutcorners Paper" at bounding box center [231, 166] width 256 height 7
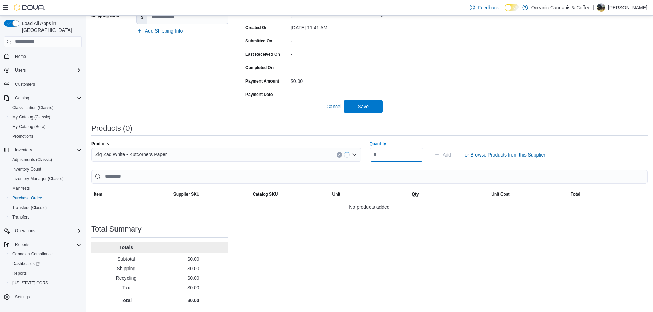
click at [407, 156] on input "Quantity" at bounding box center [396, 155] width 54 height 14
type input "**"
click at [449, 151] on span "Add" at bounding box center [442, 155] width 17 height 14
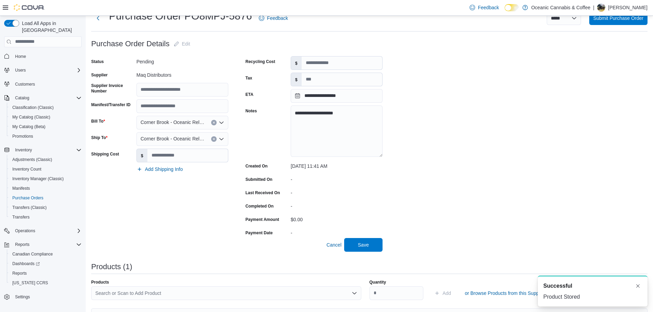
scroll to position [0, 0]
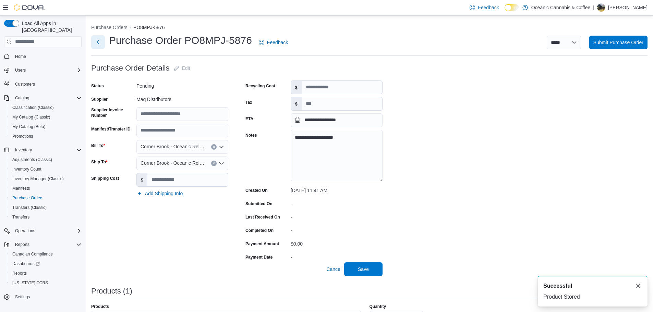
click at [97, 41] on button "Next" at bounding box center [98, 42] width 14 height 14
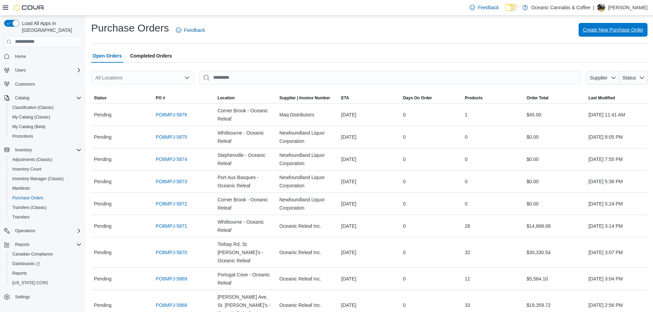
click at [606, 30] on span "Create New Purchase Order" at bounding box center [612, 29] width 61 height 7
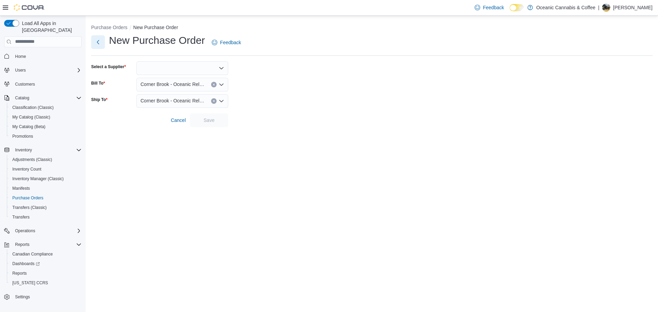
click at [100, 42] on button "Next" at bounding box center [98, 42] width 14 height 14
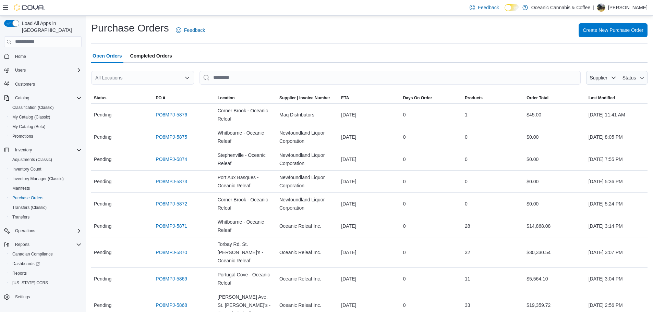
click at [173, 76] on div "All Locations" at bounding box center [142, 78] width 103 height 14
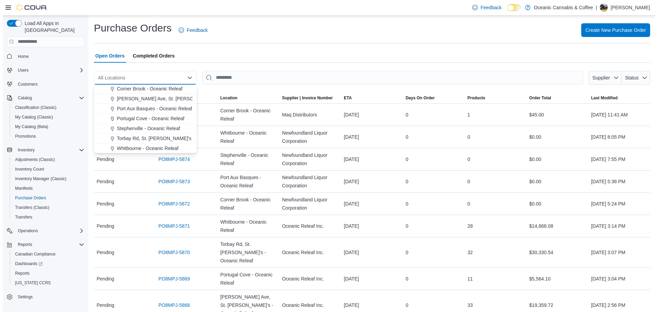
scroll to position [41, 0]
click at [167, 107] on span "Port Aux Basques - Oceanic Releaf" at bounding box center [151, 108] width 75 height 7
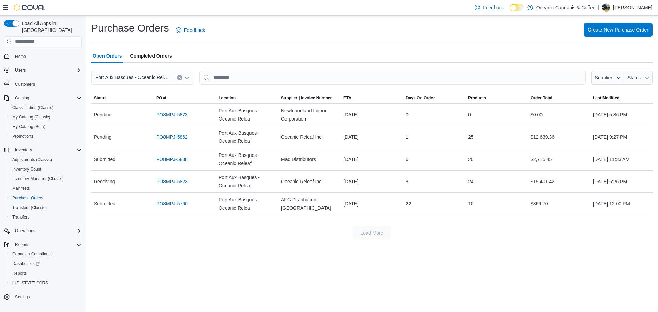
click at [593, 36] on span "Create New Purchase Order" at bounding box center [618, 30] width 61 height 14
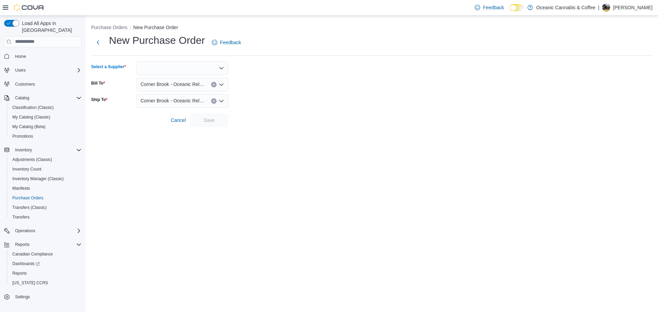
click at [185, 66] on div at bounding box center [182, 68] width 92 height 14
type input "***"
click at [185, 76] on button "Maq Distributors" at bounding box center [182, 80] width 92 height 10
click at [184, 82] on span "Corner Brook - Oceanic Releaf" at bounding box center [172, 84] width 64 height 8
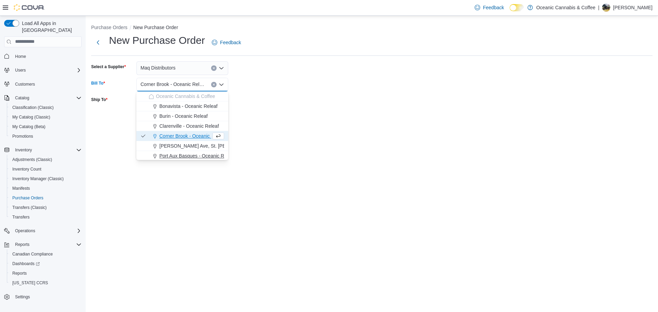
click at [185, 151] on button "Port Aux Basques - Oceanic Releaf" at bounding box center [182, 156] width 92 height 10
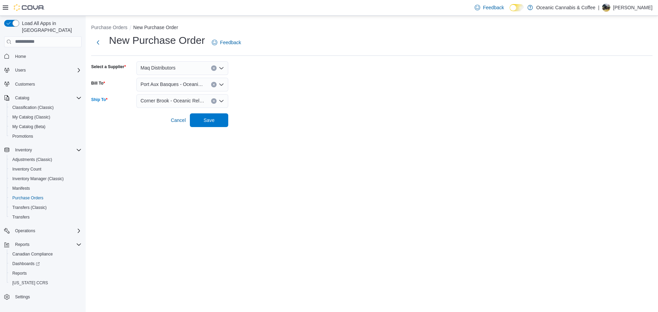
click at [175, 100] on span "Corner Brook - Oceanic Releaf" at bounding box center [172, 101] width 64 height 8
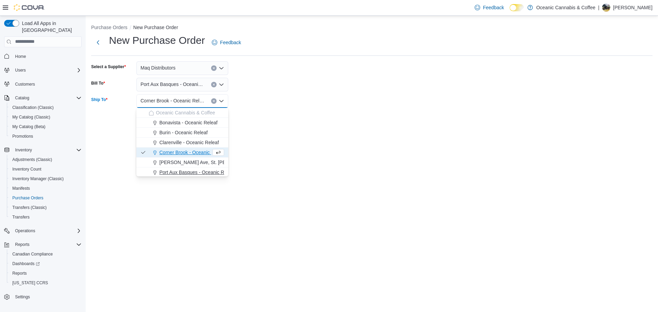
click at [175, 170] on span "Port Aux Basques - Oceanic Releaf" at bounding box center [196, 172] width 75 height 7
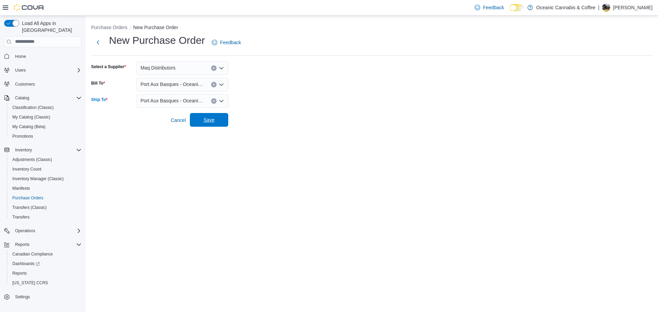
click at [212, 121] on span "Save" at bounding box center [209, 119] width 11 height 7
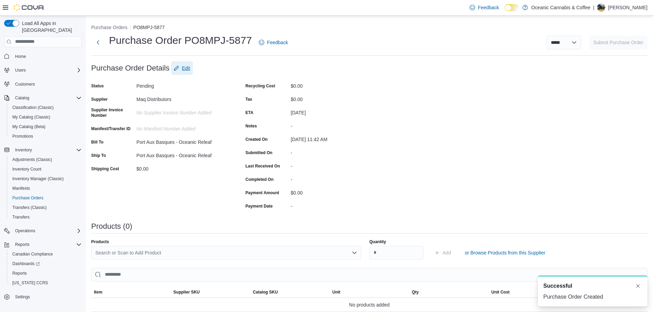
click at [185, 72] on span "Edit" at bounding box center [182, 68] width 16 height 14
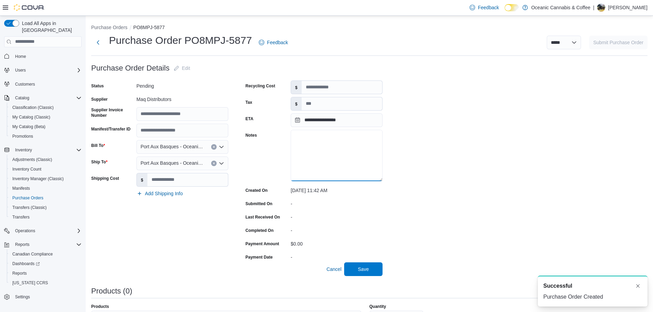
click at [378, 150] on textarea "Notes" at bounding box center [337, 155] width 92 height 51
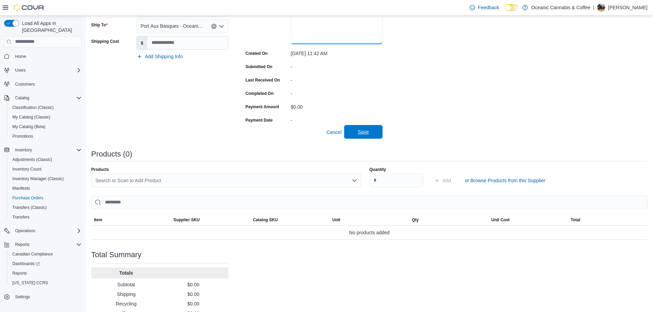
type textarea "**********"
click at [374, 136] on span "Save" at bounding box center [363, 132] width 30 height 14
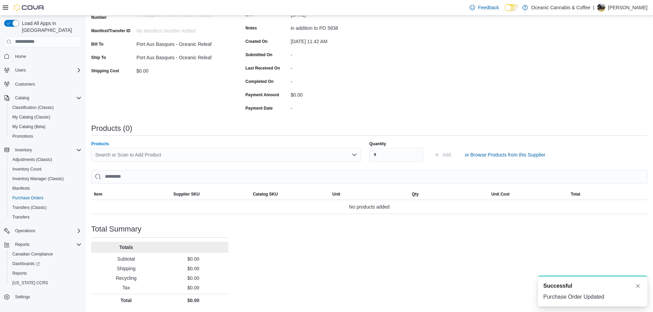
click at [128, 155] on div "Search or Scan to Add Product" at bounding box center [226, 155] width 270 height 14
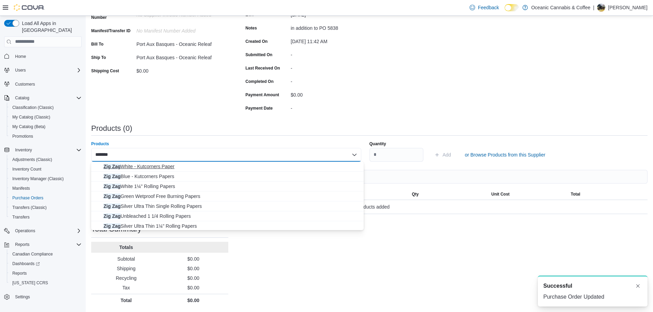
type input "*******"
click at [150, 166] on span "Zig Zag White - Kutcorners Paper" at bounding box center [231, 166] width 256 height 7
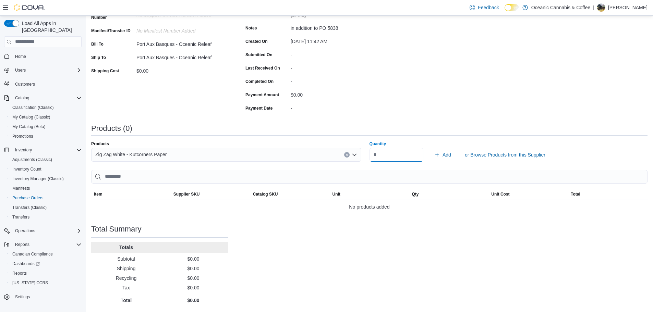
type input "**"
click at [445, 154] on span "Add" at bounding box center [446, 154] width 9 height 7
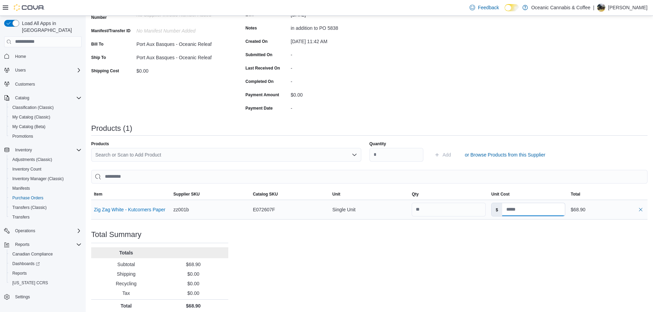
click at [524, 211] on input at bounding box center [533, 209] width 63 height 13
type input "***"
click at [568, 236] on div "Purchase Order: PO8MPJ-5877 Feedback Purchase Order Details Edit Status Pending…" at bounding box center [369, 137] width 556 height 349
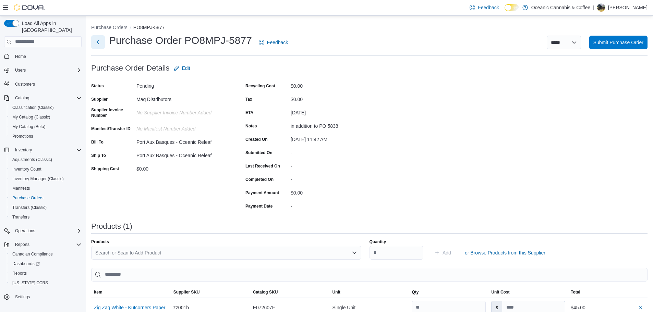
click at [96, 47] on button "Next" at bounding box center [98, 42] width 14 height 14
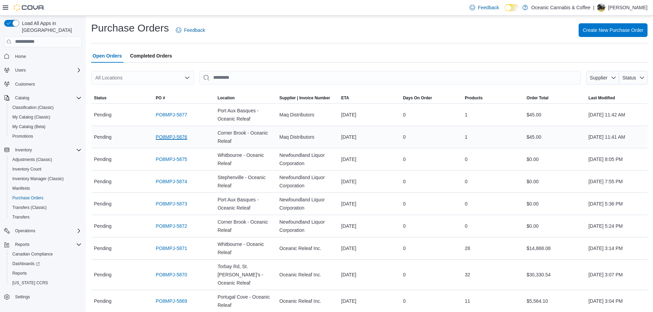
click at [180, 137] on link "PO8MPJ-5876" at bounding box center [172, 137] width 32 height 8
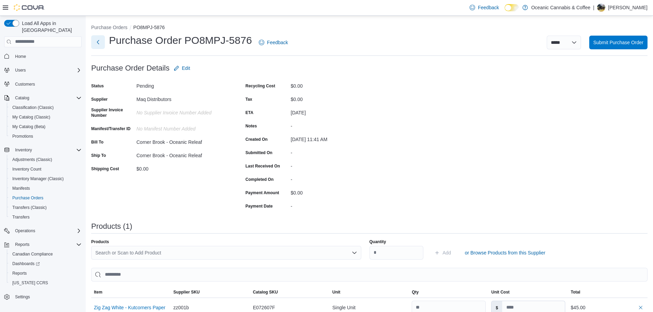
click at [95, 41] on button "Next" at bounding box center [98, 42] width 14 height 14
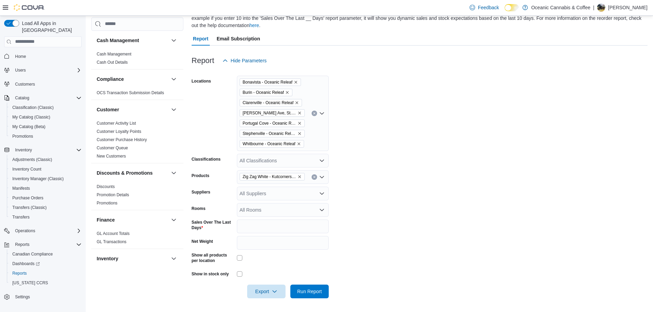
scroll to position [171, 0]
